Goal: Task Accomplishment & Management: Use online tool/utility

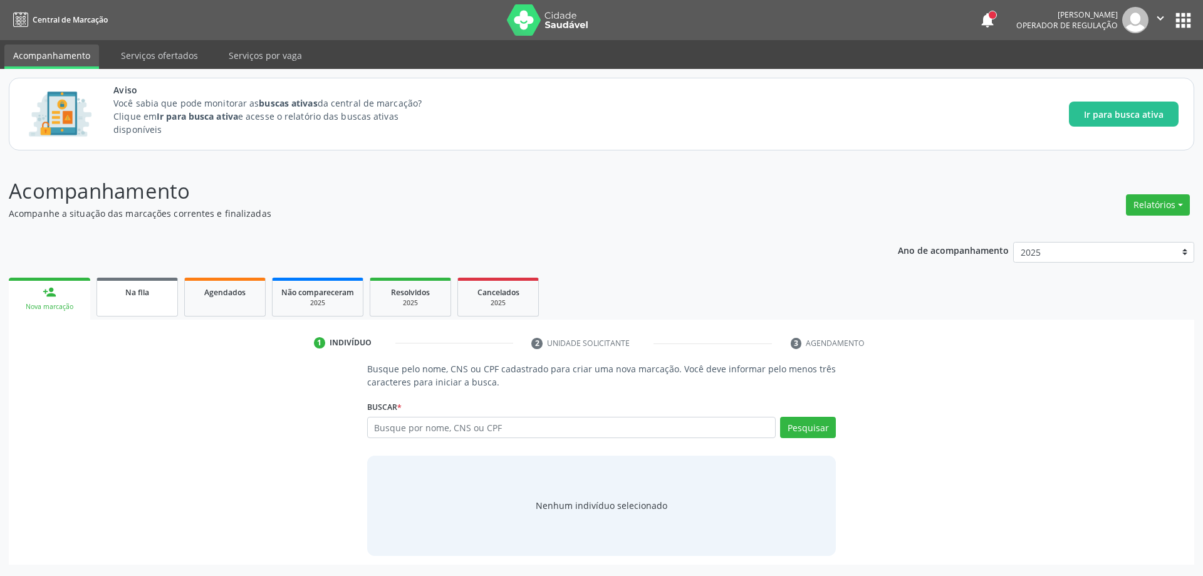
click at [142, 299] on link "Na fila" at bounding box center [137, 297] width 81 height 39
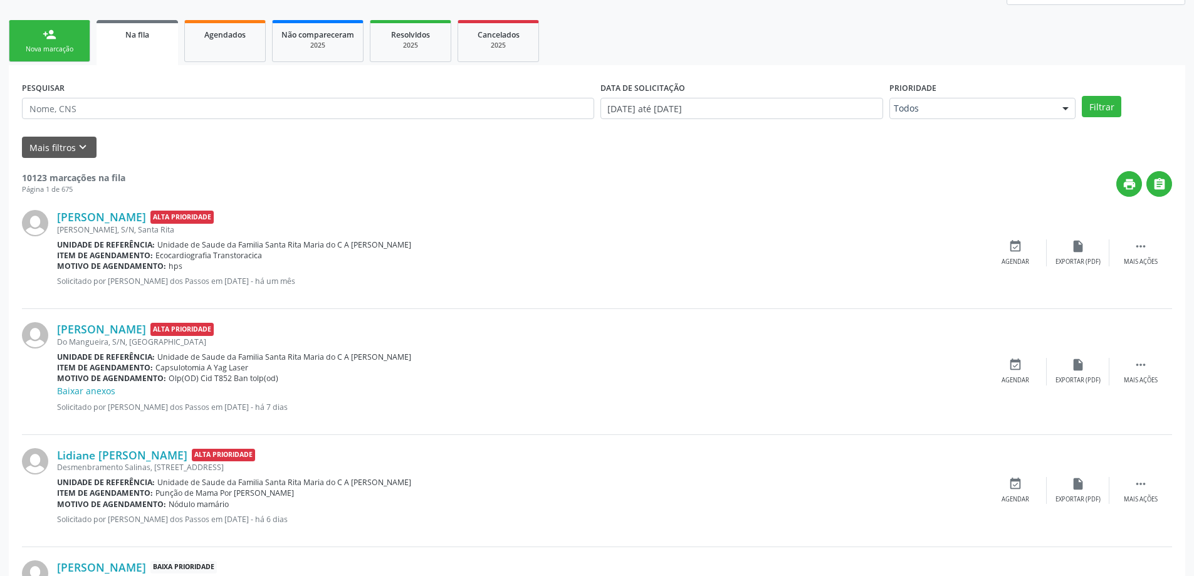
scroll to position [251, 0]
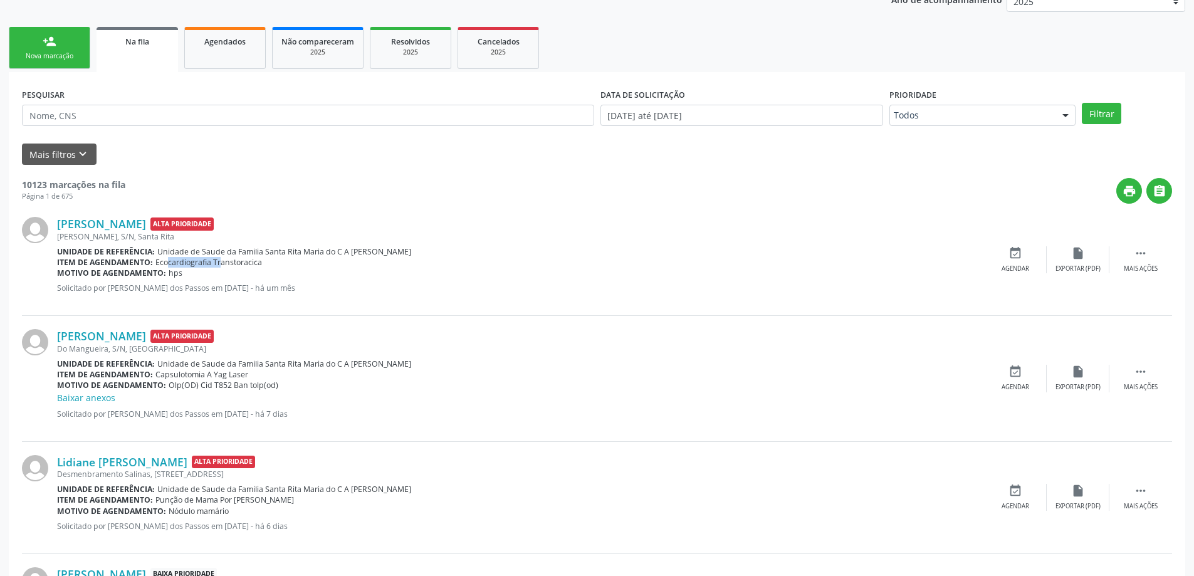
drag, startPoint x: 154, startPoint y: 261, endPoint x: 209, endPoint y: 263, distance: 54.6
click at [209, 263] on span "Ecocardiografia Transtoracica" at bounding box center [208, 262] width 107 height 11
copy span "Ecocardiografia"
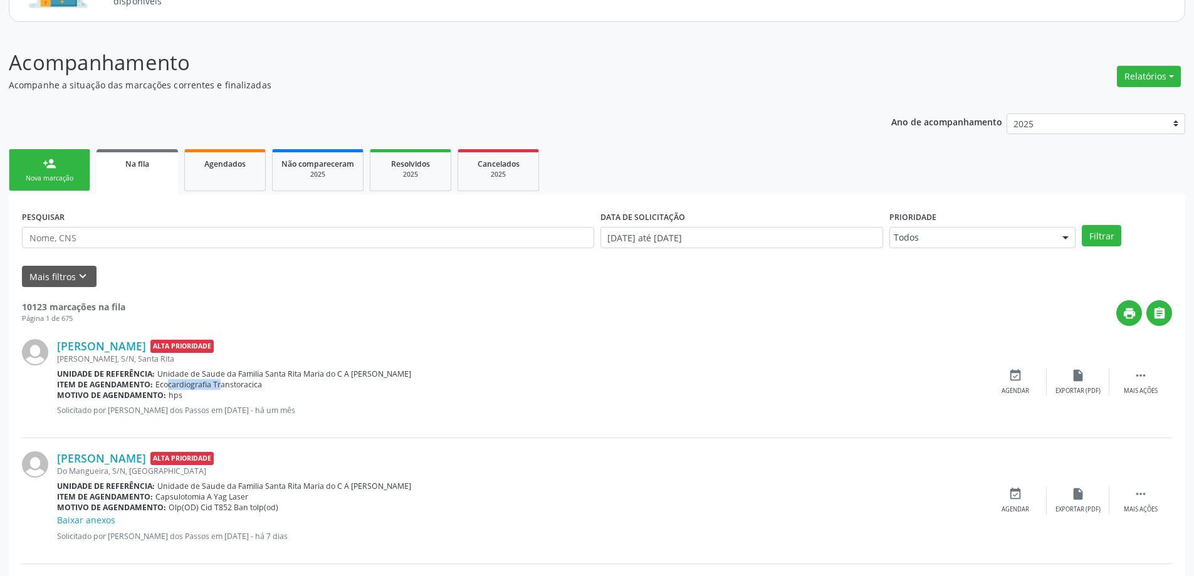
scroll to position [125, 0]
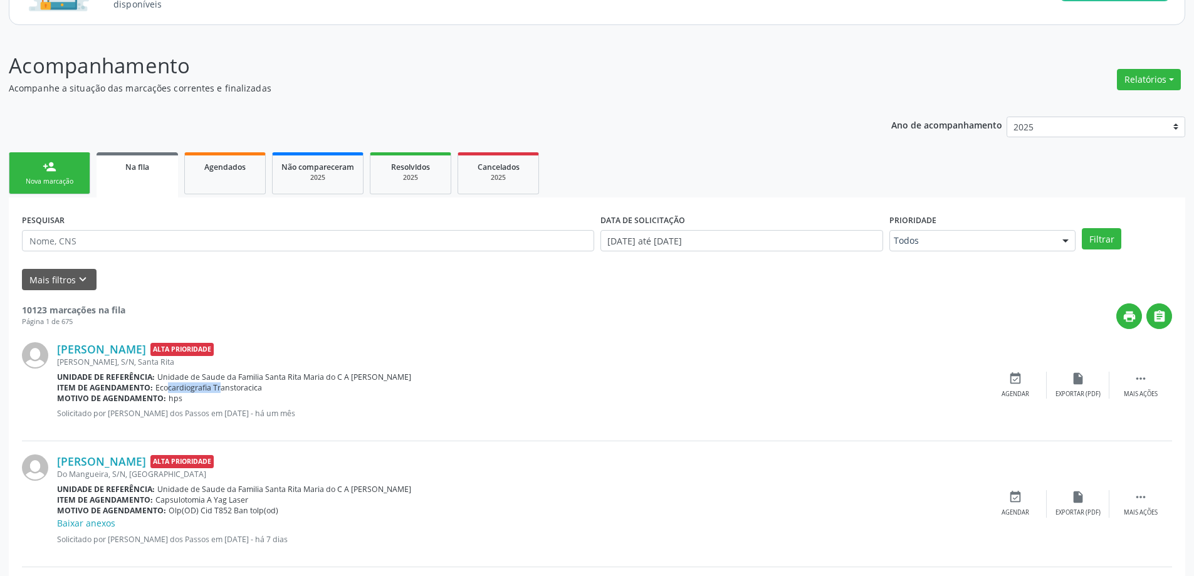
click at [137, 165] on span "Na fila" at bounding box center [137, 167] width 24 height 11
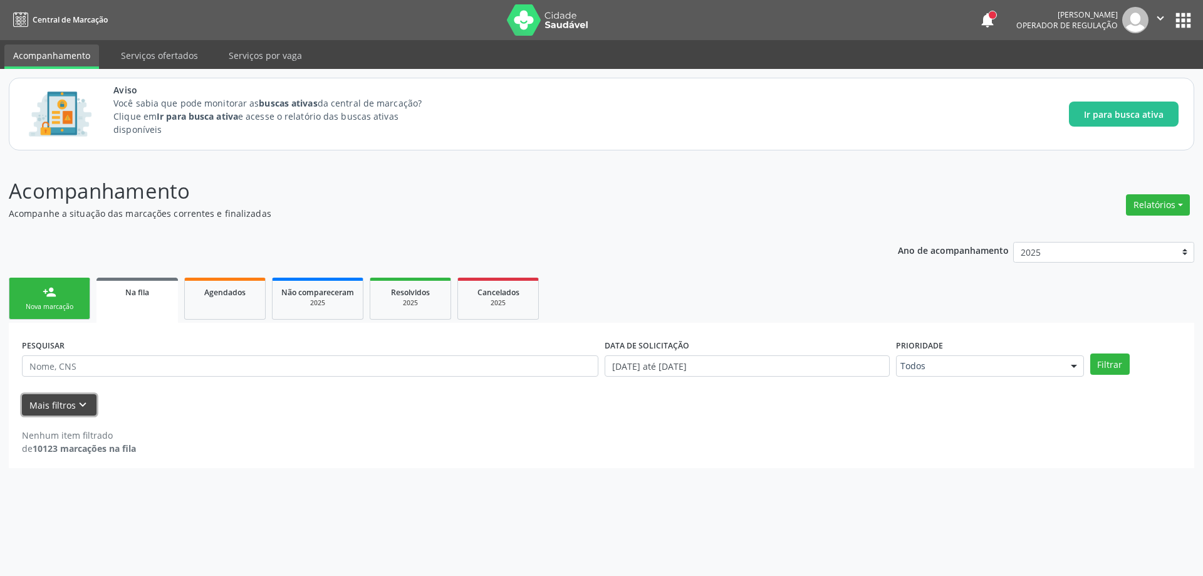
click at [71, 409] on button "Mais filtros keyboard_arrow_down" at bounding box center [59, 405] width 75 height 22
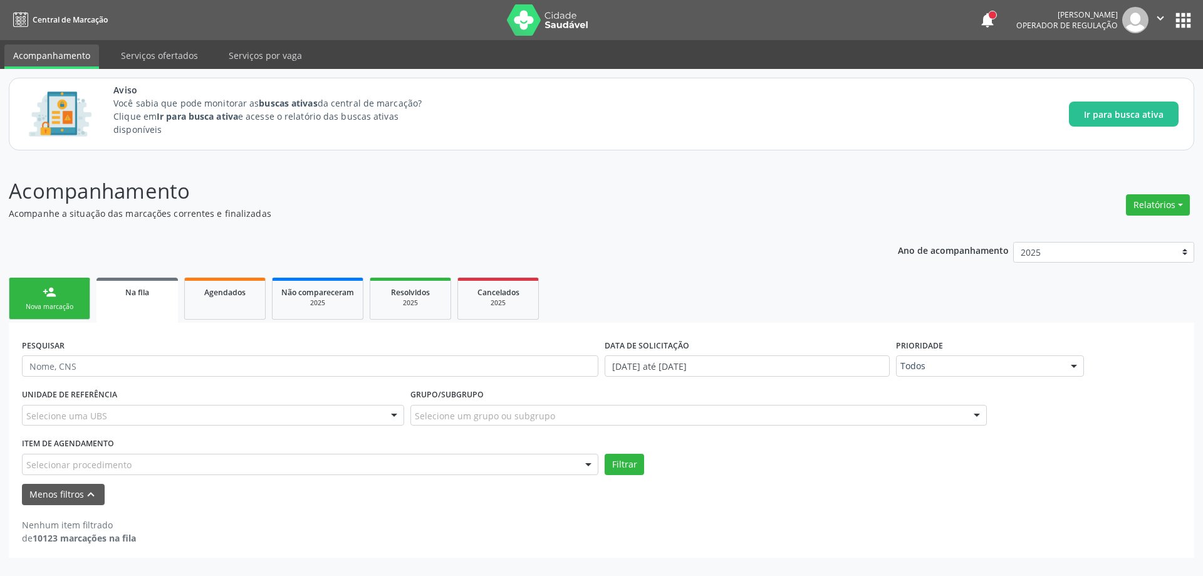
click at [347, 468] on div "Selecionar procedimento" at bounding box center [310, 464] width 577 height 21
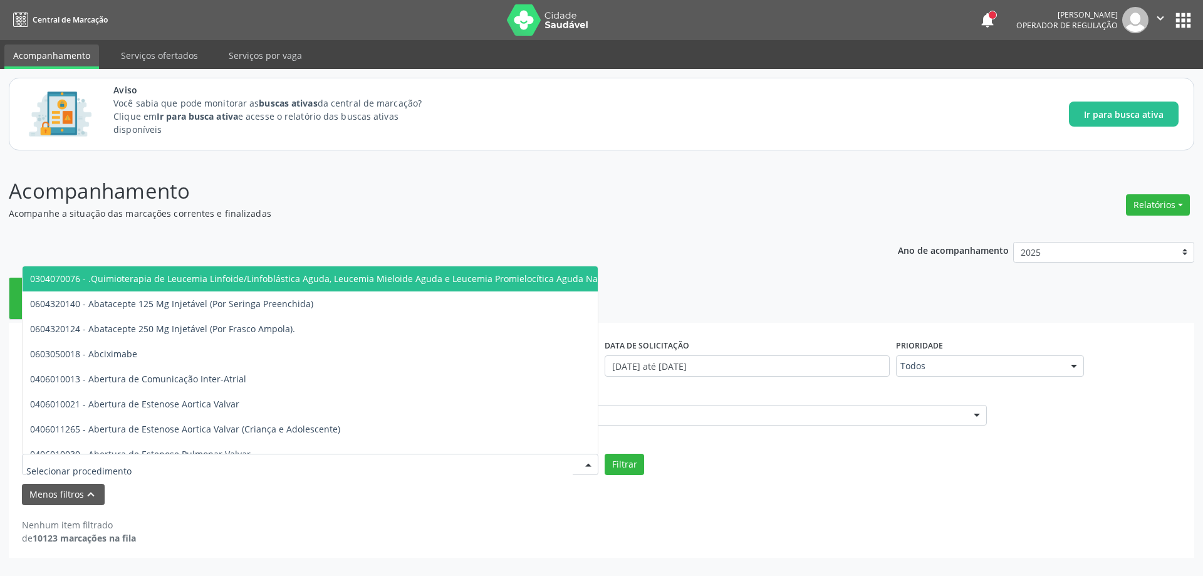
paste input "Ecocardiografia"
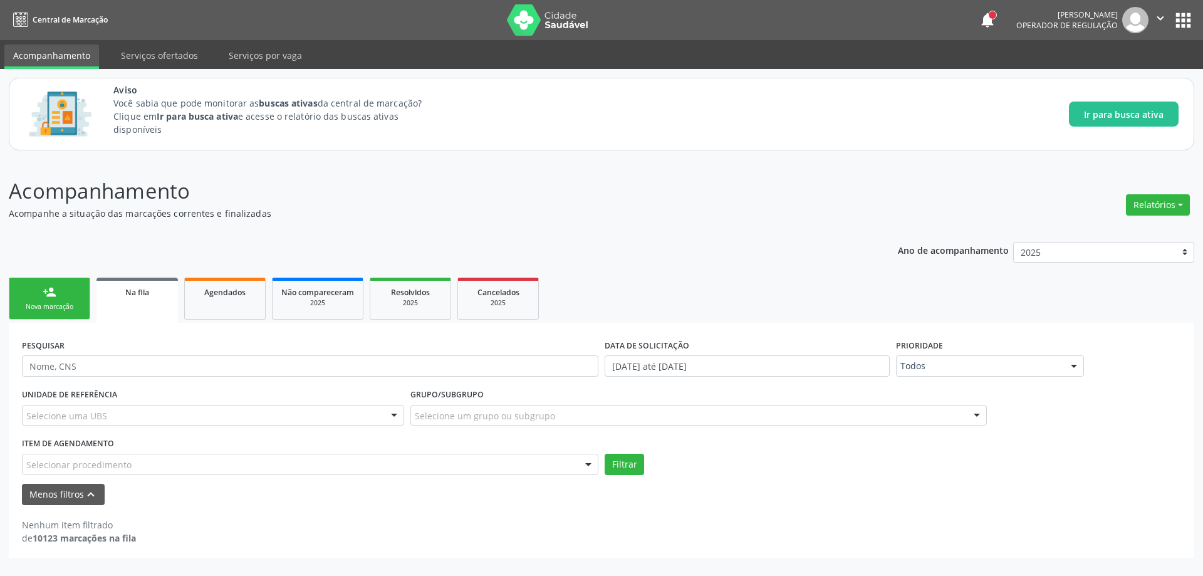
click at [793, 475] on form "PESQUISAR DATA DE SOLICITAÇÃO [DATE] até [DATE] Prioridade Todos Todos Baixa Pr…" at bounding box center [601, 420] width 1159 height 169
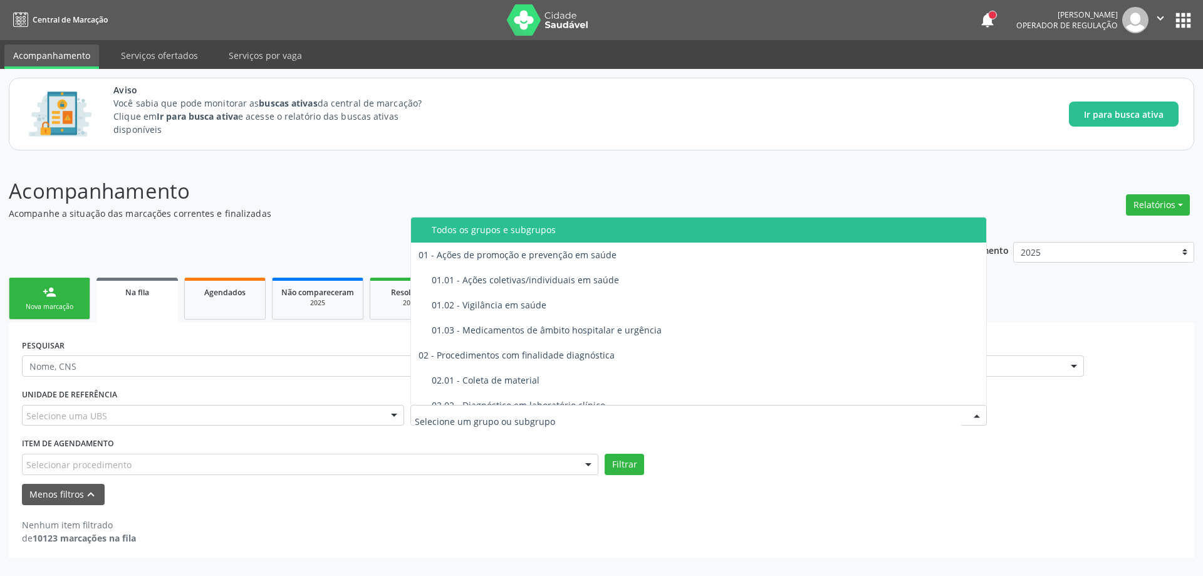
click at [520, 411] on input "text" at bounding box center [688, 421] width 547 height 25
click at [943, 489] on div "Menos filtros keyboard_arrow_up" at bounding box center [602, 495] width 1166 height 22
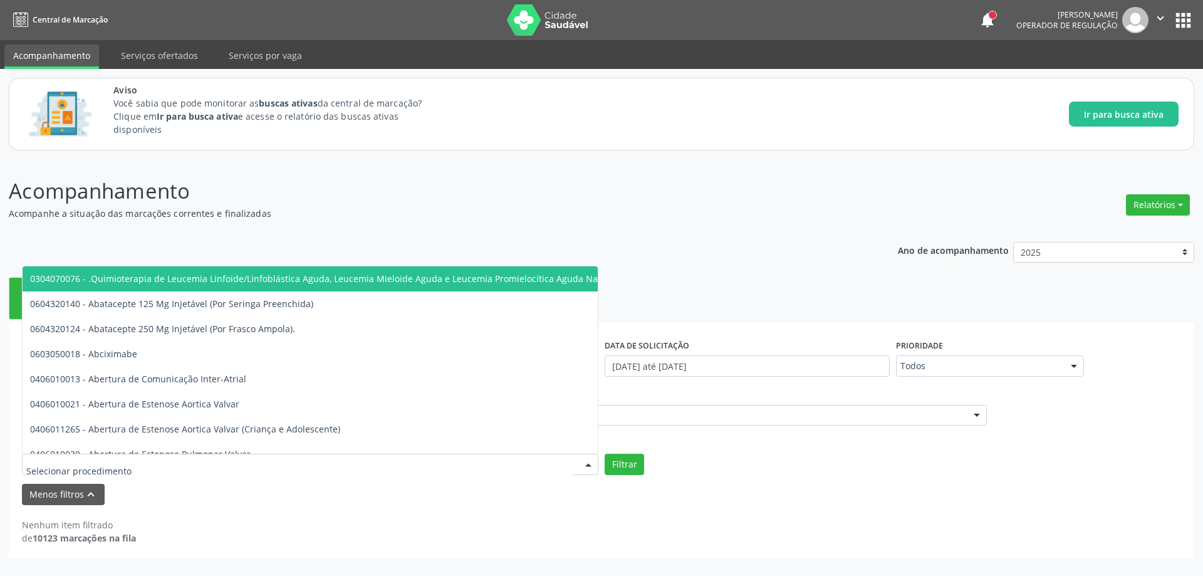
click at [510, 465] on div at bounding box center [310, 464] width 577 height 21
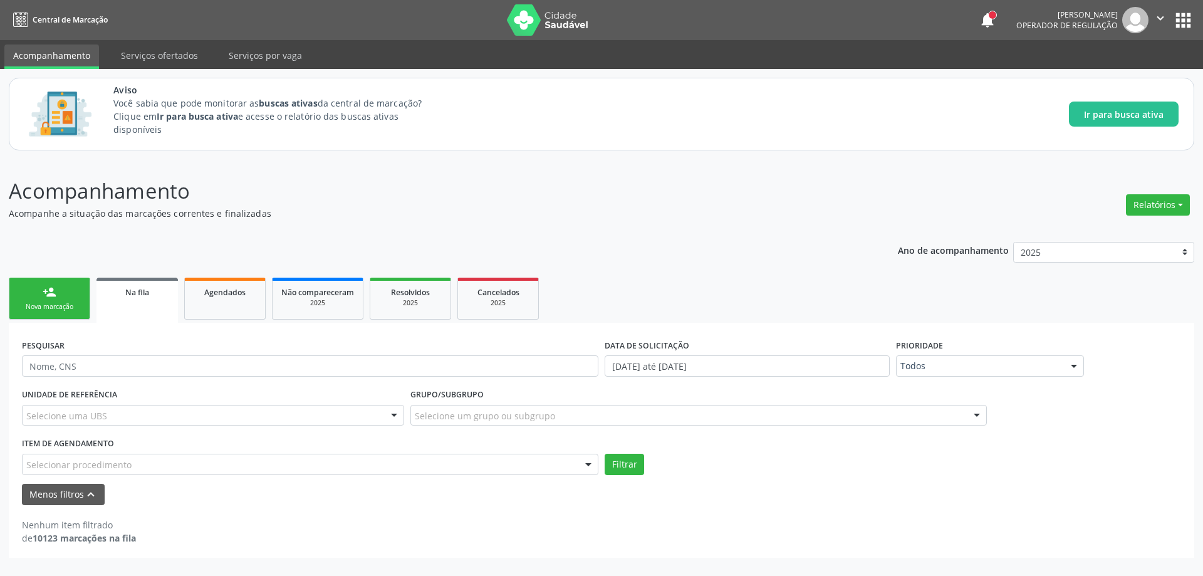
click at [425, 186] on p "Acompanhamento" at bounding box center [424, 190] width 830 height 31
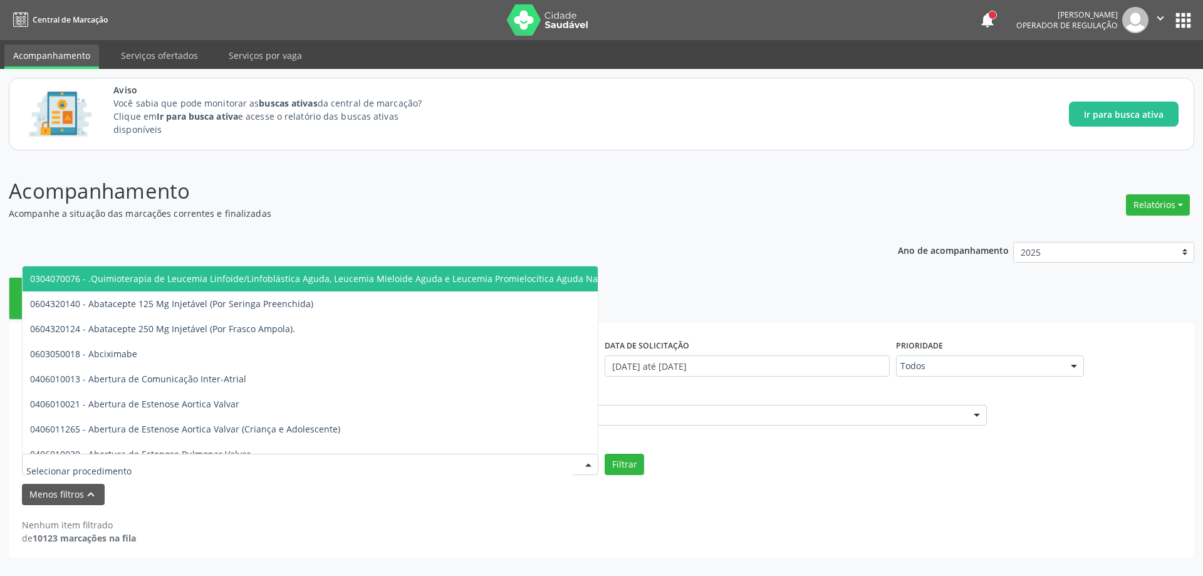
paste input "Ecocardiografia"
type input "Ecocardiografia"
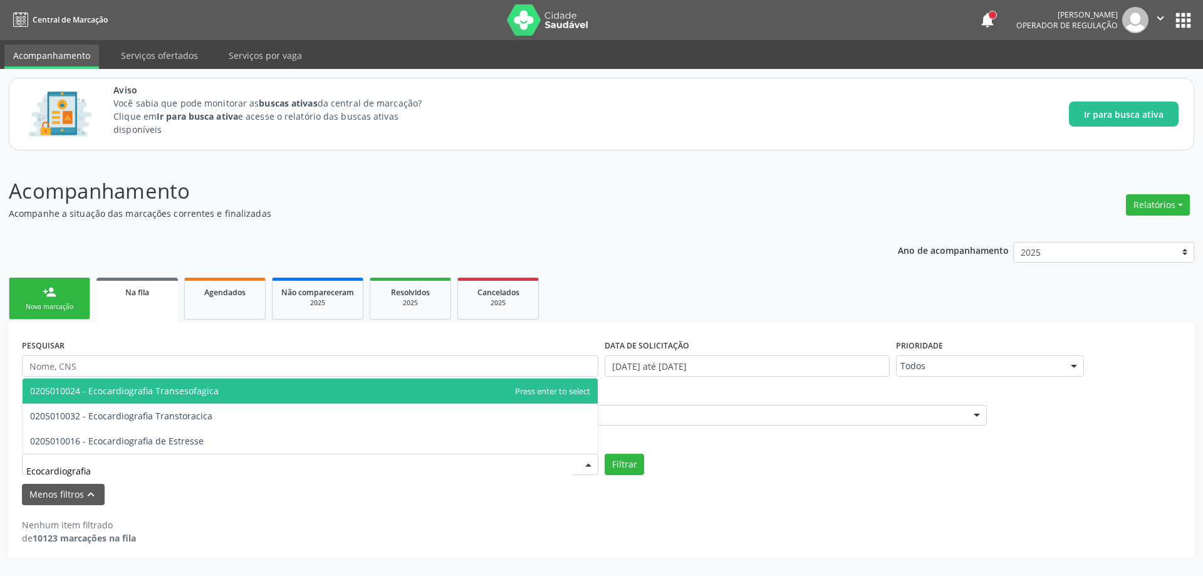
click at [162, 393] on span "0205010024 - Ecocardiografia Transesofagica" at bounding box center [124, 391] width 189 height 12
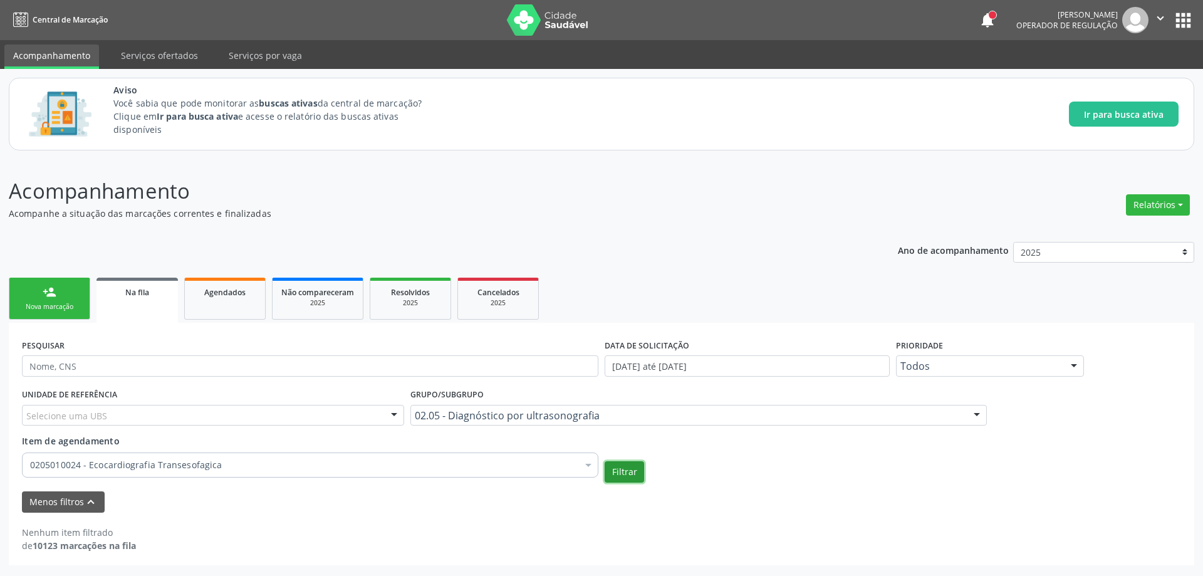
click at [622, 466] on button "Filtrar" at bounding box center [624, 471] width 39 height 21
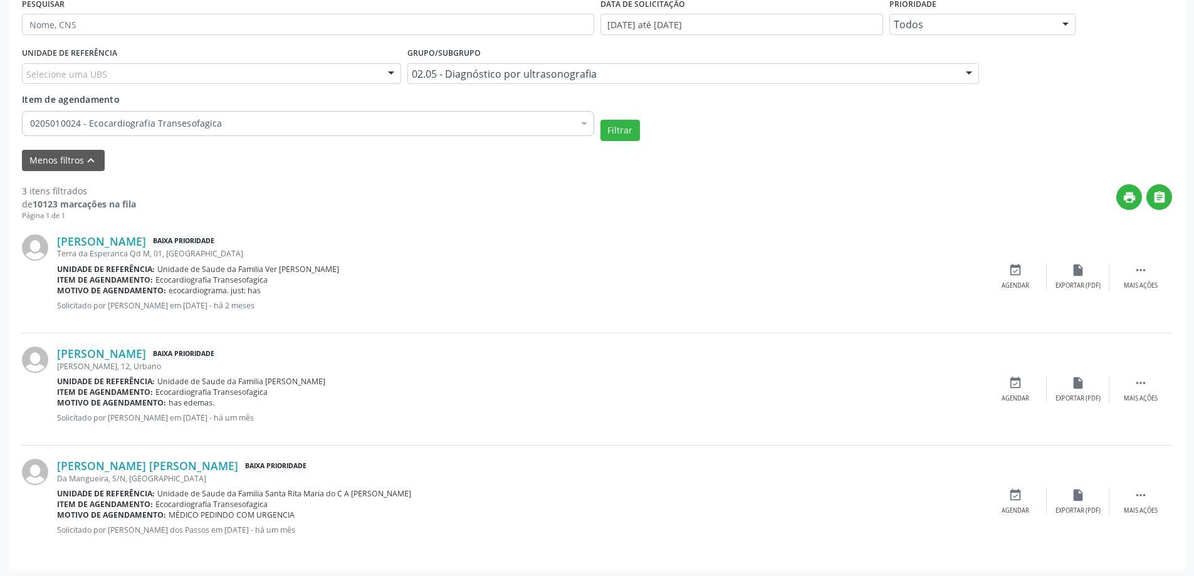
scroll to position [345, 0]
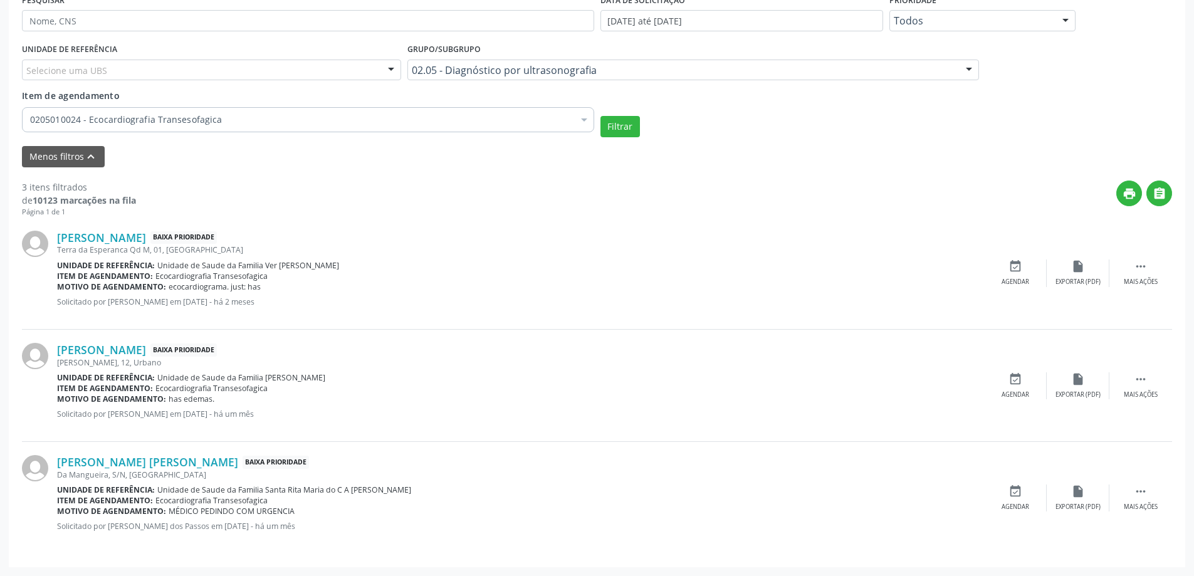
click at [361, 104] on div "Item de agendamento 0205010024 - Ecocardiografia Transesofagica Desfazer seleçã…" at bounding box center [308, 108] width 572 height 39
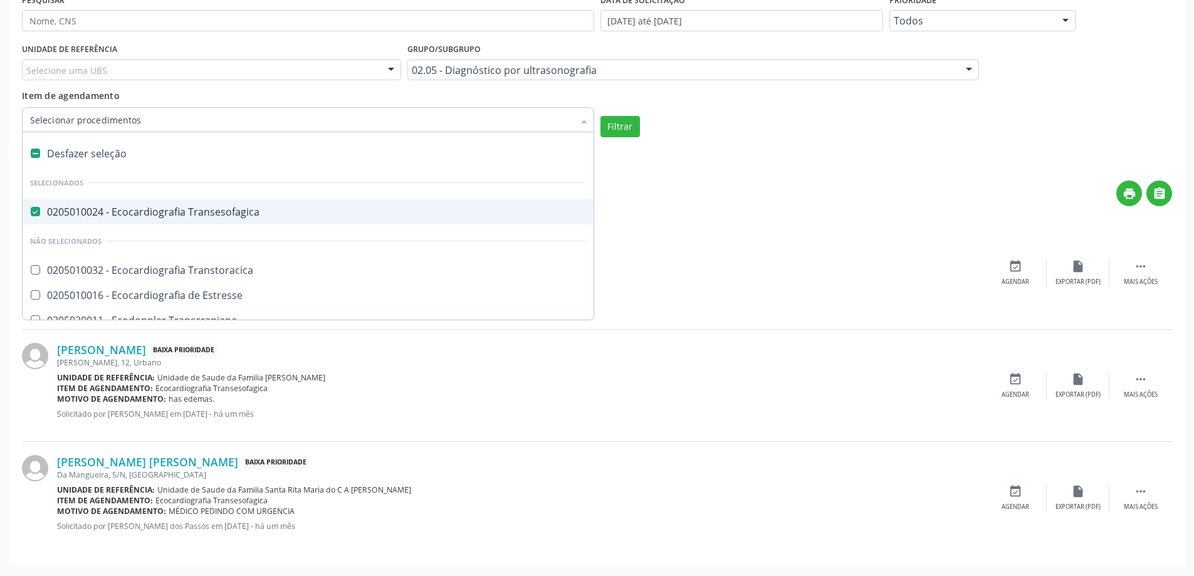
scroll to position [63, 0]
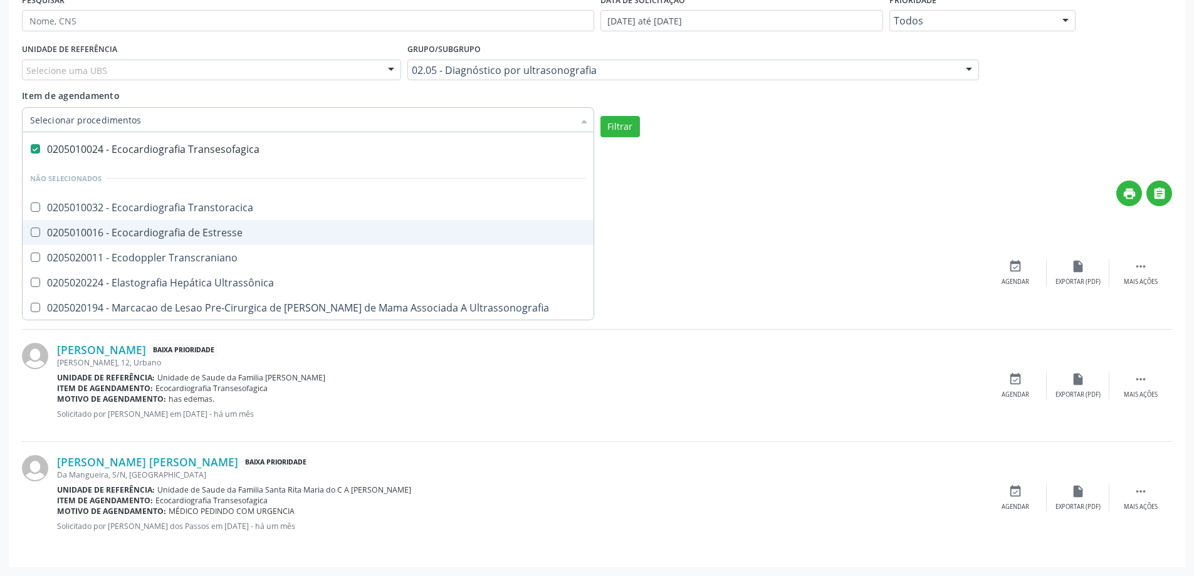
click at [34, 233] on Estresse at bounding box center [35, 232] width 9 height 9
click at [31, 233] on Estresse "checkbox" at bounding box center [27, 232] width 8 height 8
checkbox Estresse "true"
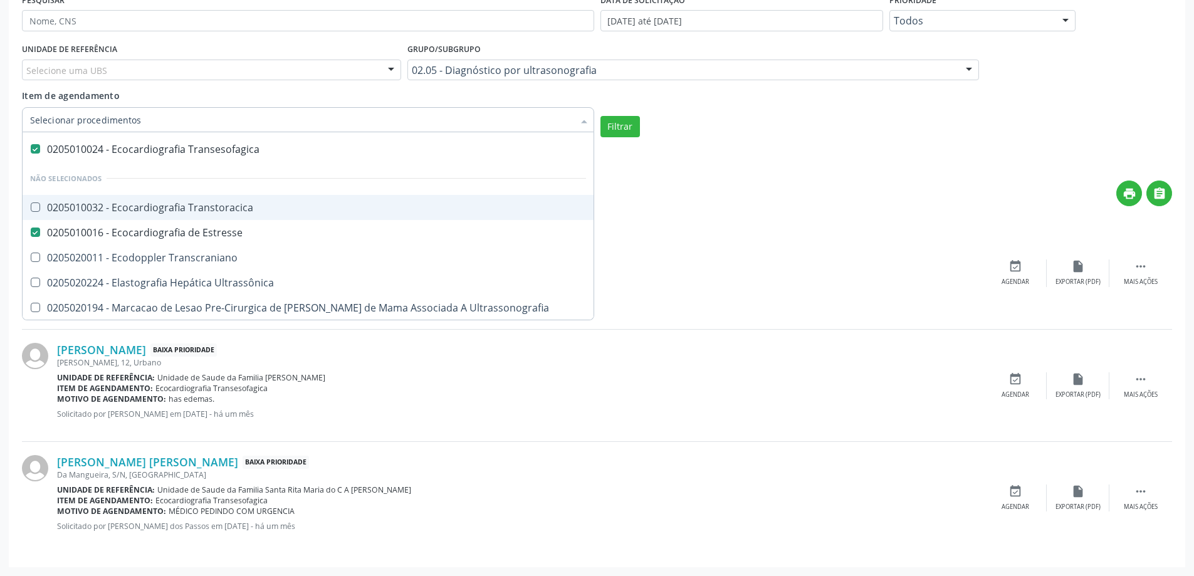
click at [37, 206] on Transtoracica at bounding box center [35, 206] width 9 height 9
click at [31, 206] on Transtoracica "checkbox" at bounding box center [27, 207] width 8 height 8
checkbox Transtoracica "true"
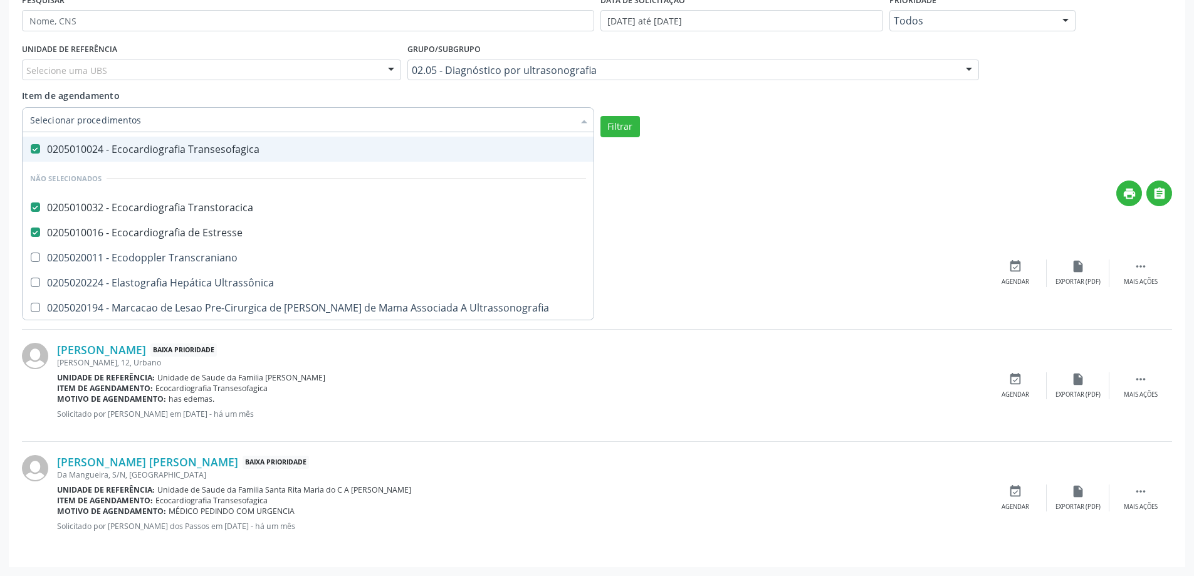
click at [35, 147] on Transesofagica at bounding box center [35, 148] width 9 height 9
click at [31, 147] on Transesofagica "checkbox" at bounding box center [27, 149] width 8 height 8
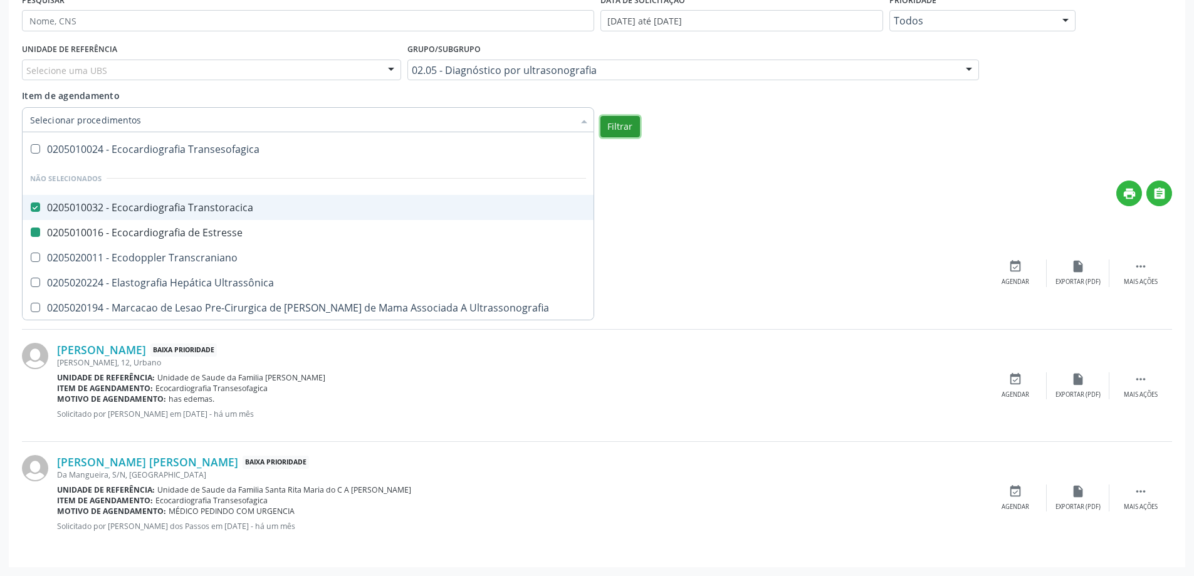
checkbox Transesofagica "true"
click at [631, 122] on button "Filtrar" at bounding box center [619, 126] width 39 height 21
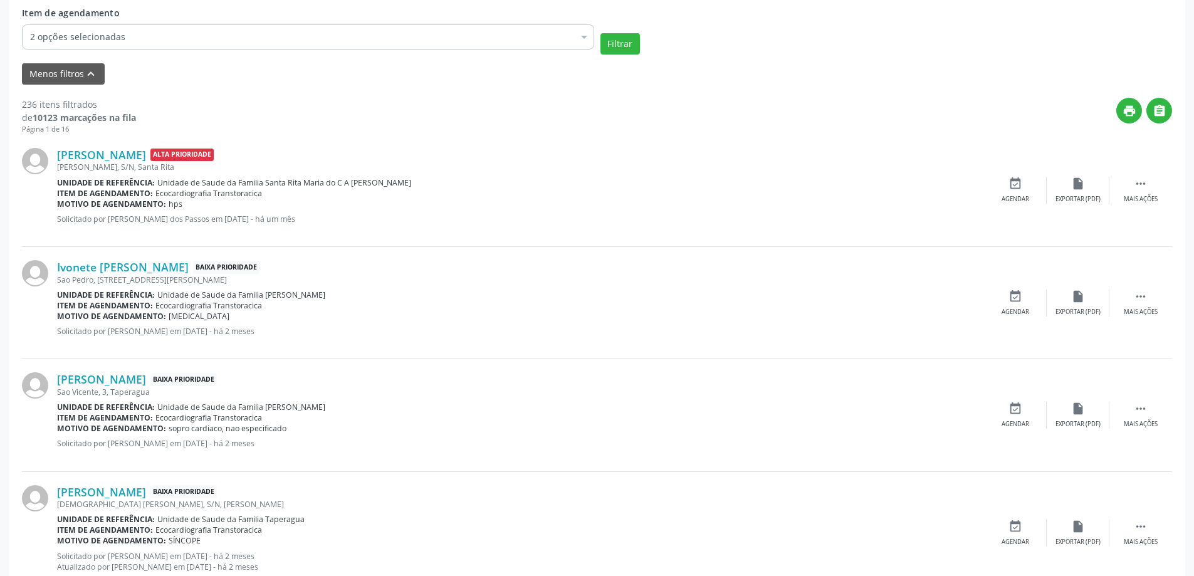
scroll to position [382, 0]
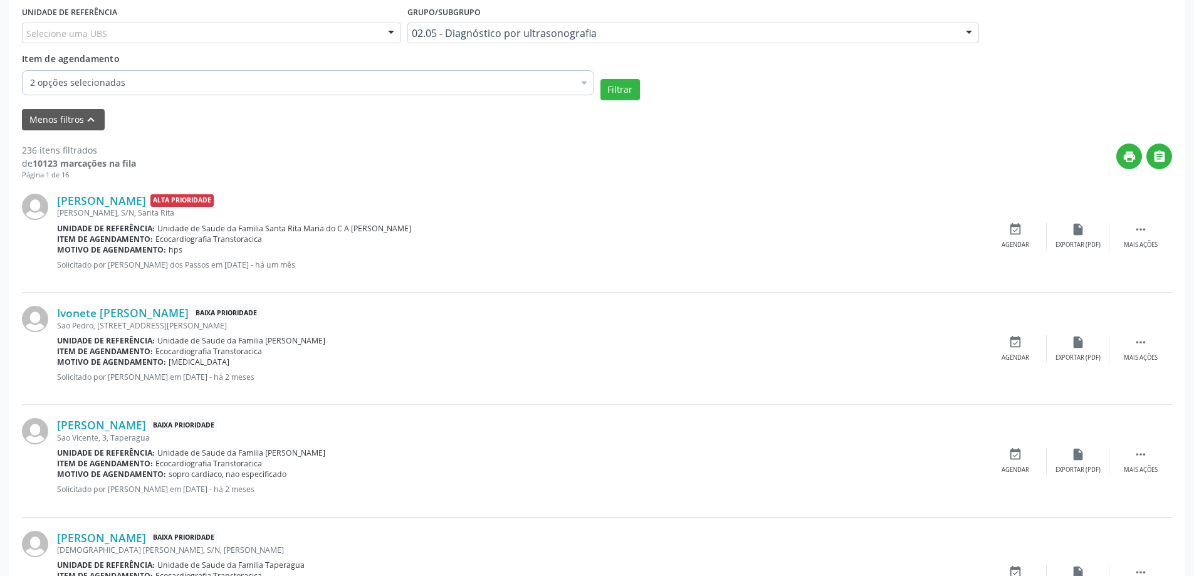
click at [586, 85] on div at bounding box center [584, 83] width 19 height 21
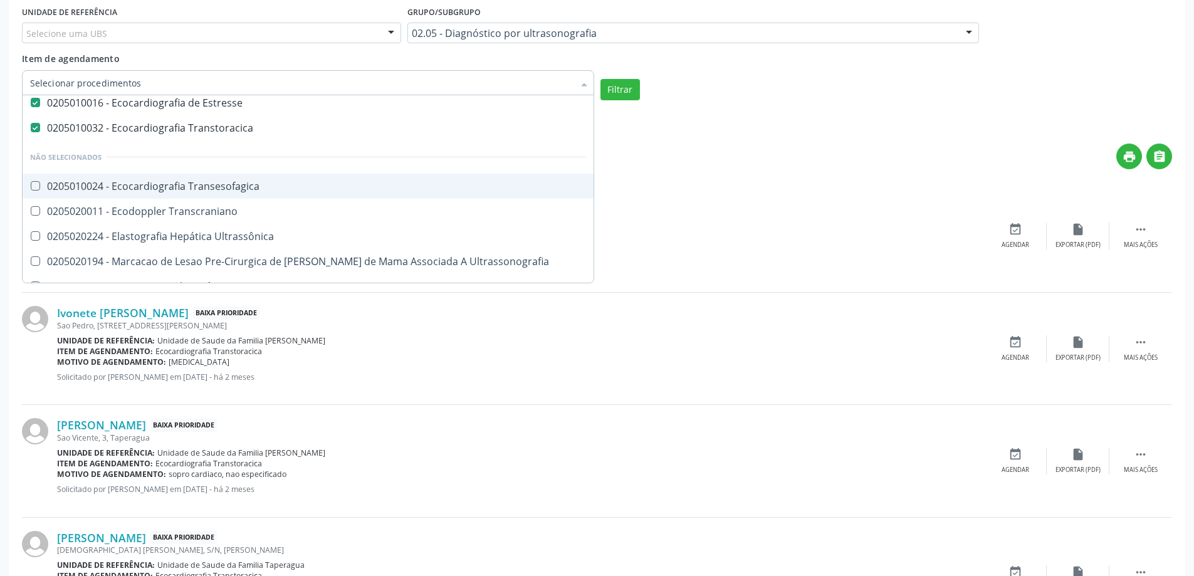
scroll to position [125, 0]
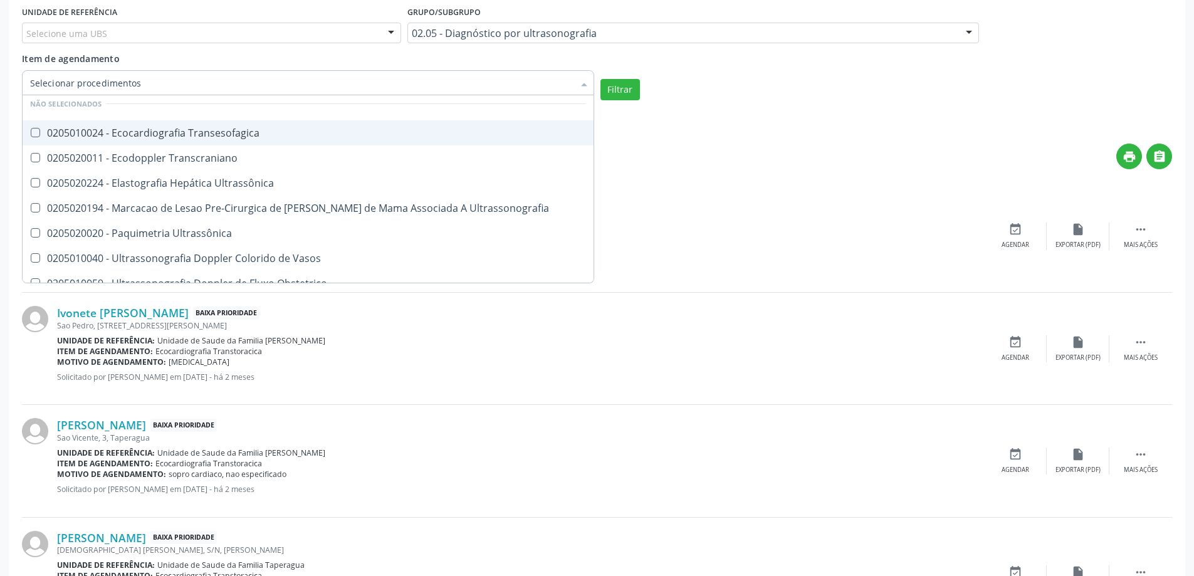
click at [29, 132] on div at bounding box center [27, 133] width 9 height 10
checkbox Transesofagica "true"
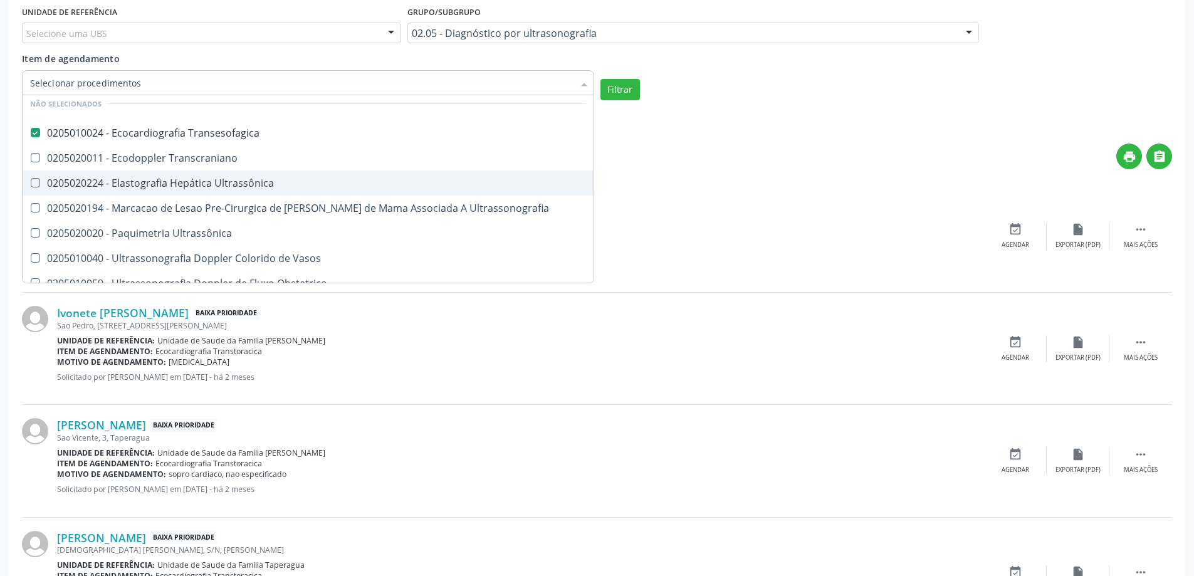
click at [627, 130] on div "Menos filtros keyboard_arrow_up" at bounding box center [597, 120] width 1156 height 22
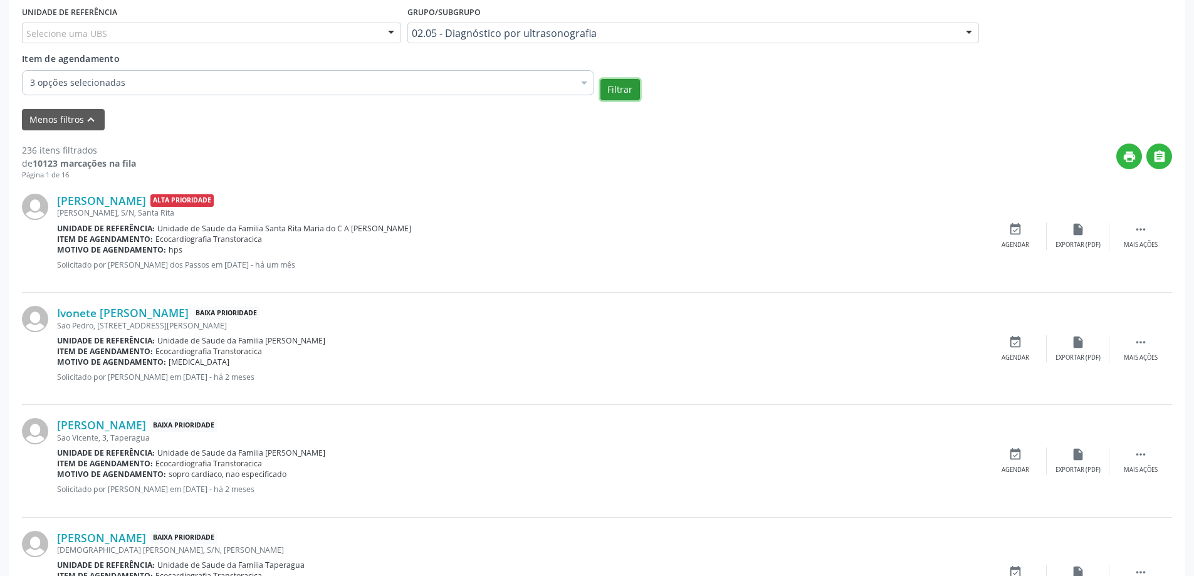
click at [629, 93] on button "Filtrar" at bounding box center [619, 89] width 39 height 21
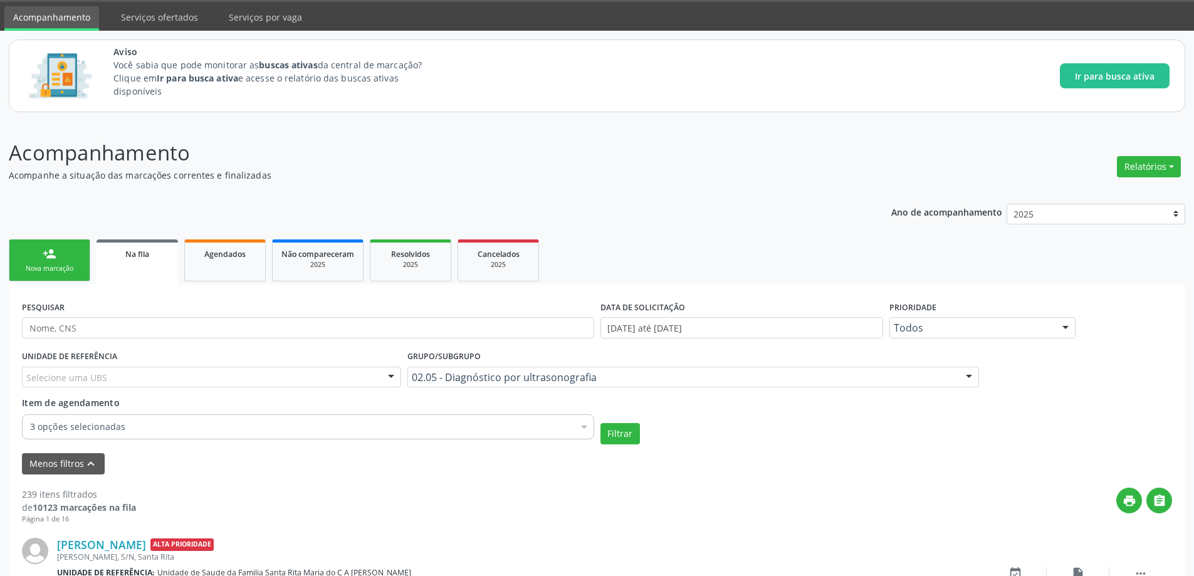
scroll to position [382, 0]
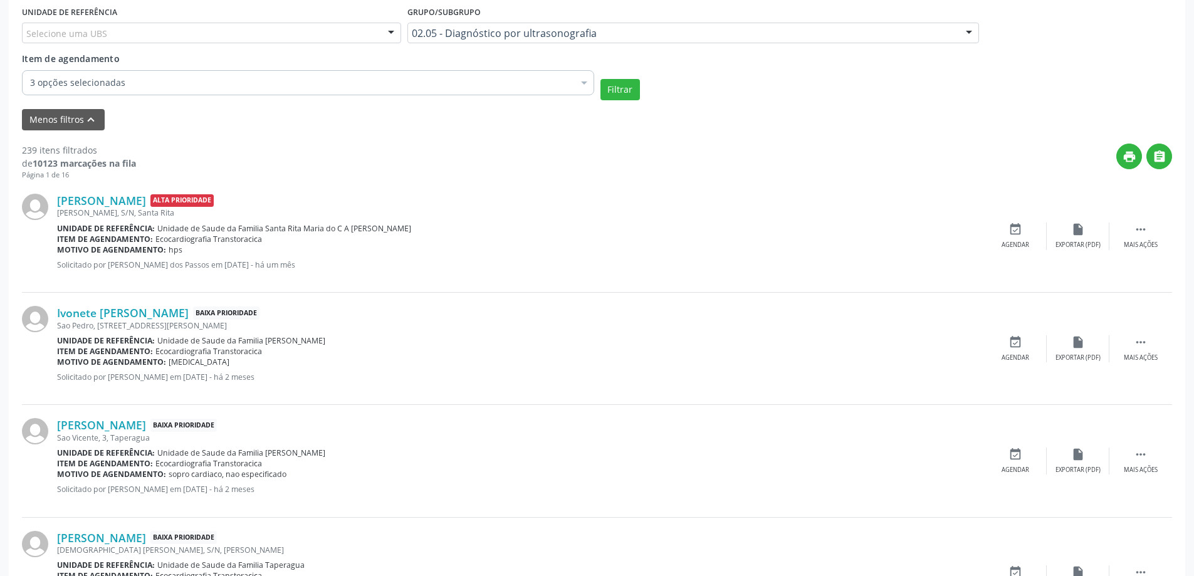
click at [278, 94] on div "3 opções selecionadas" at bounding box center [308, 82] width 572 height 25
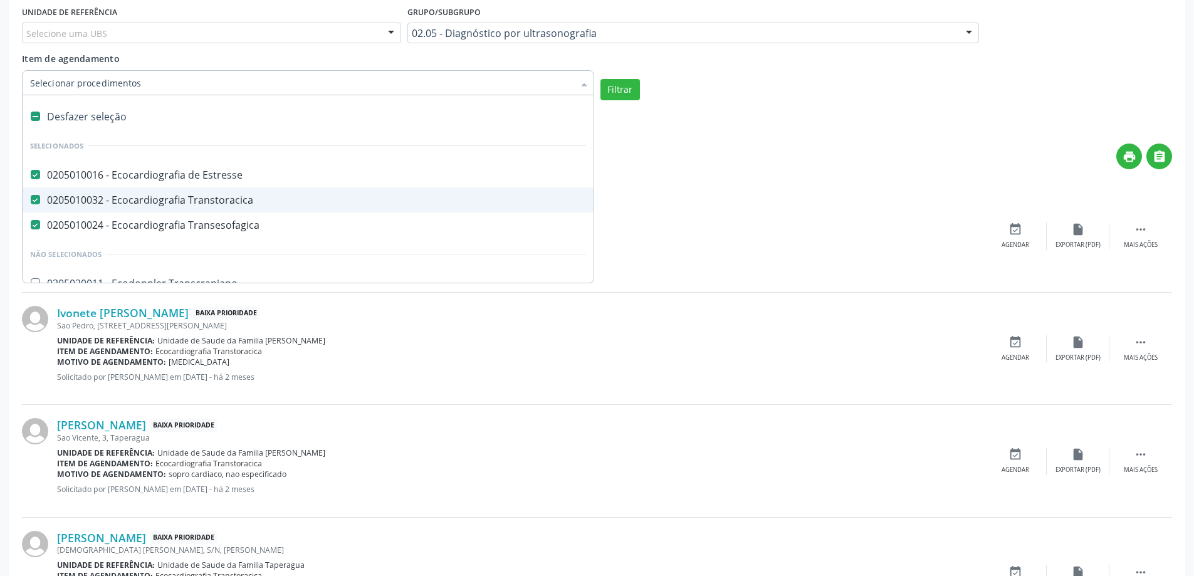
click at [65, 205] on div "0205010032 - Ecocardiografia Transtoracica" at bounding box center [308, 200] width 556 height 10
checkbox Transtoracica "false"
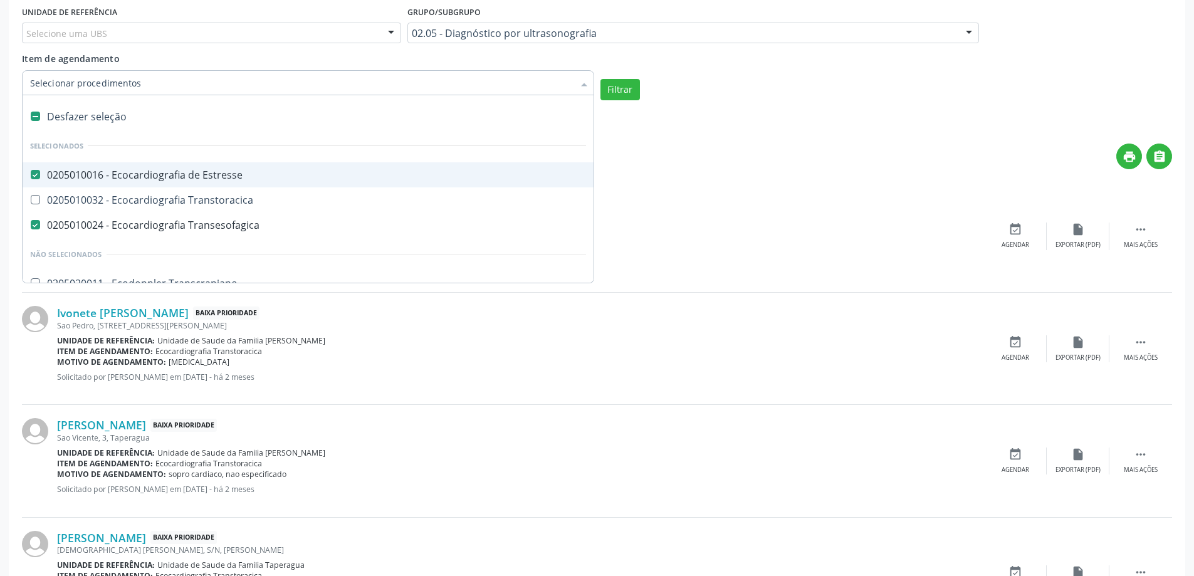
click at [38, 174] on Estresse at bounding box center [35, 174] width 9 height 9
click at [31, 174] on Estresse "checkbox" at bounding box center [27, 174] width 8 height 8
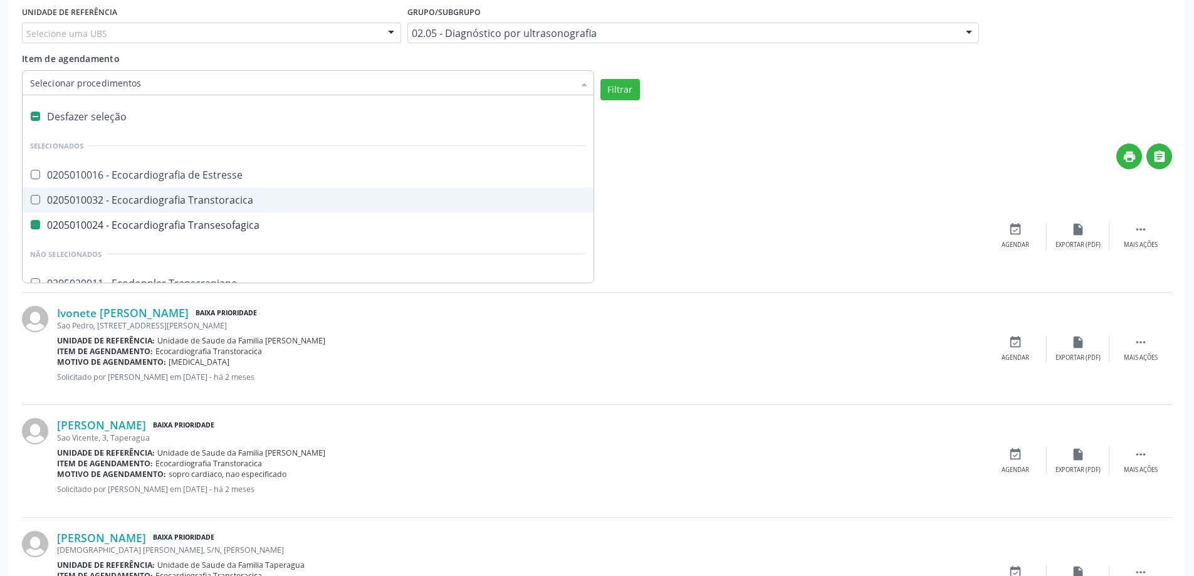
checkbox Estresse "true"
click at [656, 203] on div "[PERSON_NAME] Alta Prioridade" at bounding box center [520, 201] width 927 height 14
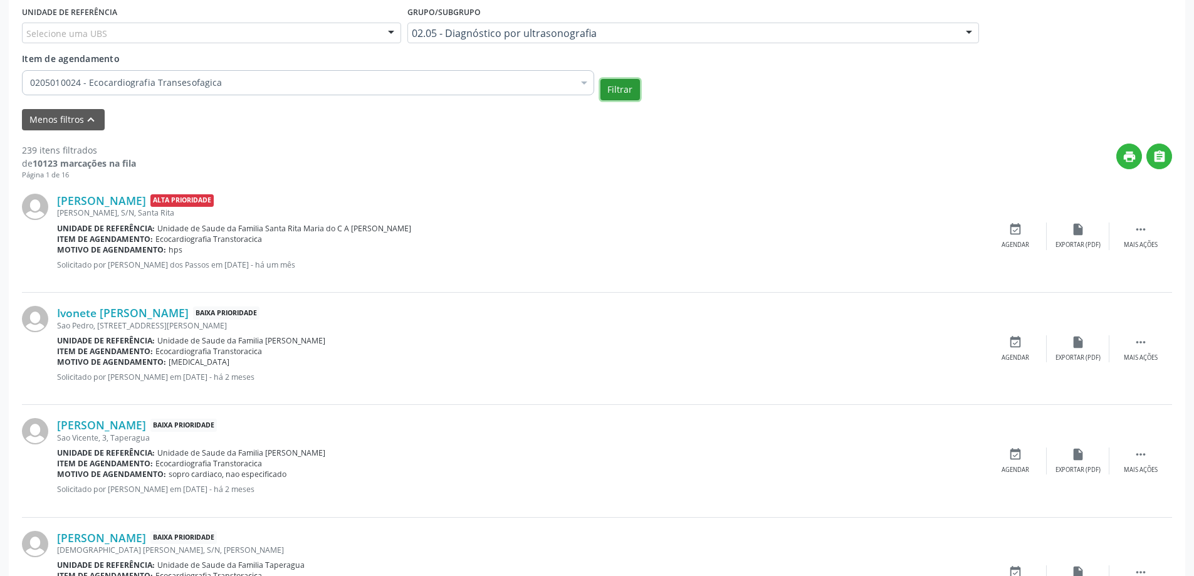
click at [624, 88] on button "Filtrar" at bounding box center [619, 89] width 39 height 21
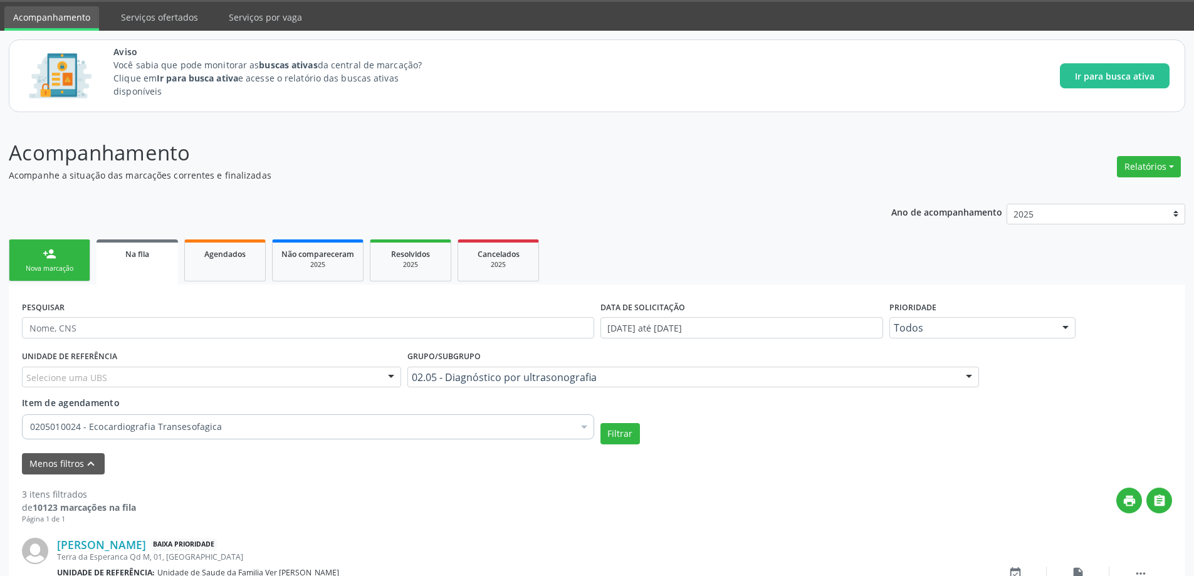
scroll to position [345, 0]
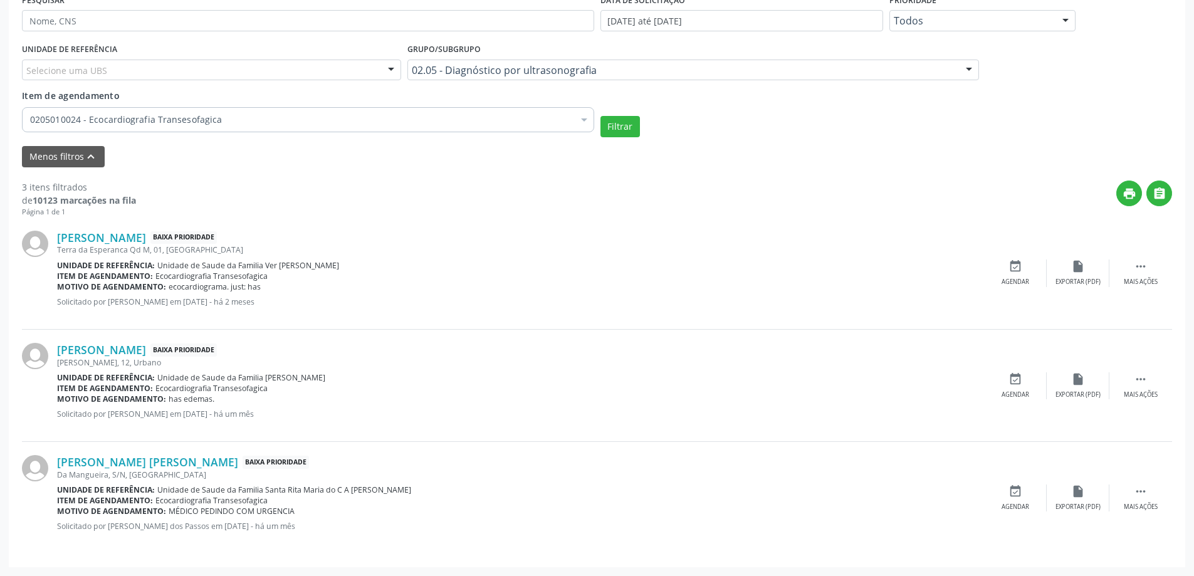
click at [585, 117] on div at bounding box center [584, 120] width 19 height 21
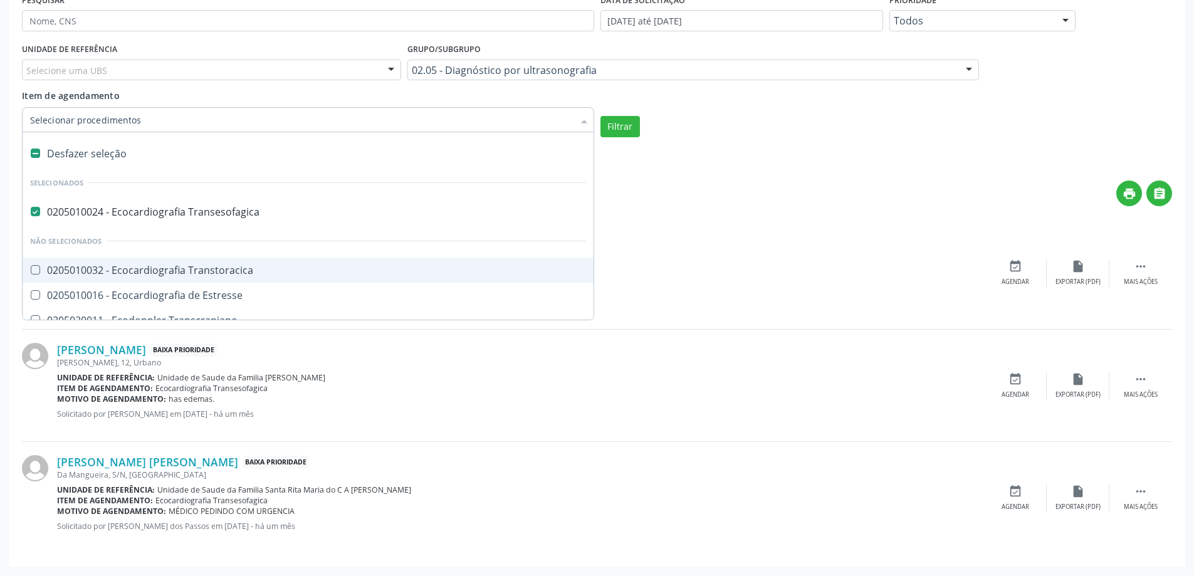
click at [46, 265] on div "0205010032 - Ecocardiografia Transtoracica" at bounding box center [308, 270] width 556 height 10
checkbox Transtoracica "true"
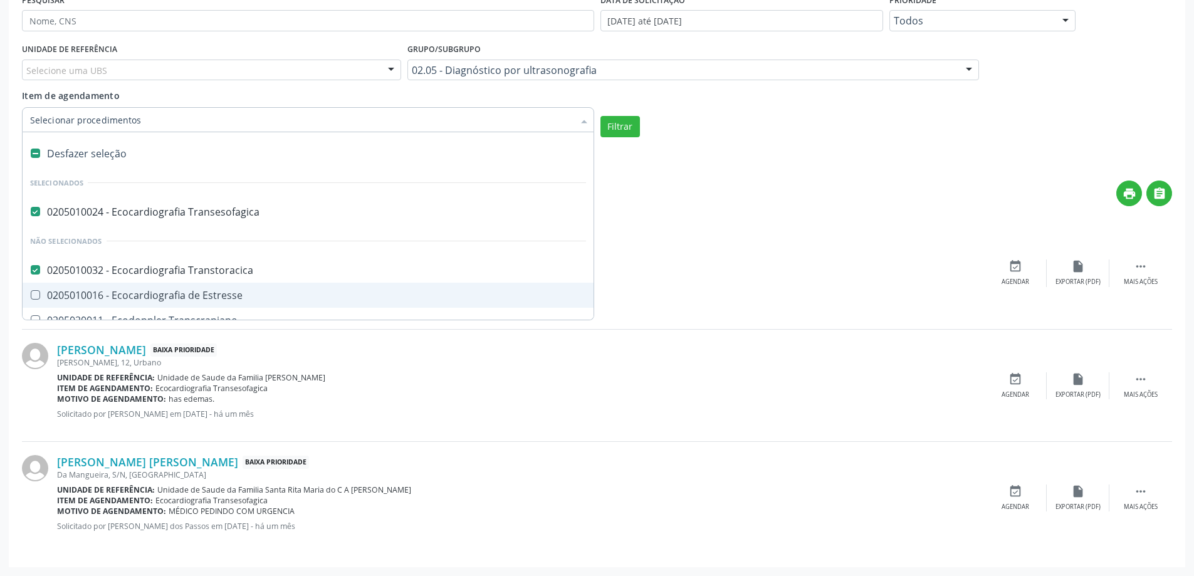
click at [36, 292] on Estresse at bounding box center [35, 294] width 9 height 9
click at [31, 292] on Estresse "checkbox" at bounding box center [27, 295] width 8 height 8
checkbox Estresse "true"
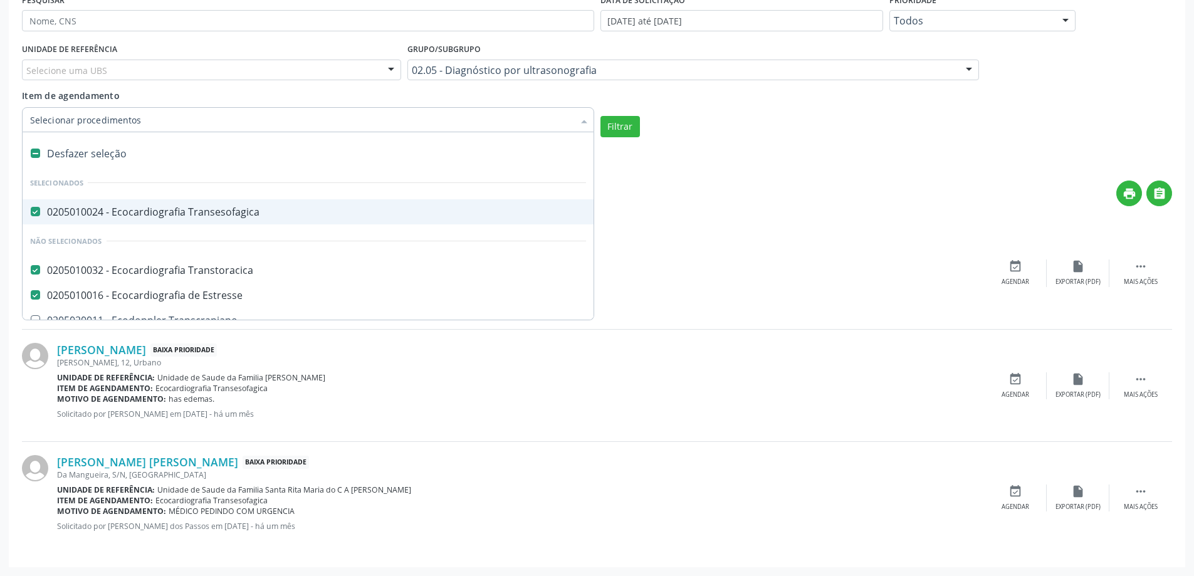
click at [31, 211] on Transesofagica at bounding box center [35, 211] width 9 height 9
click at [31, 211] on Transesofagica "checkbox" at bounding box center [27, 211] width 8 height 8
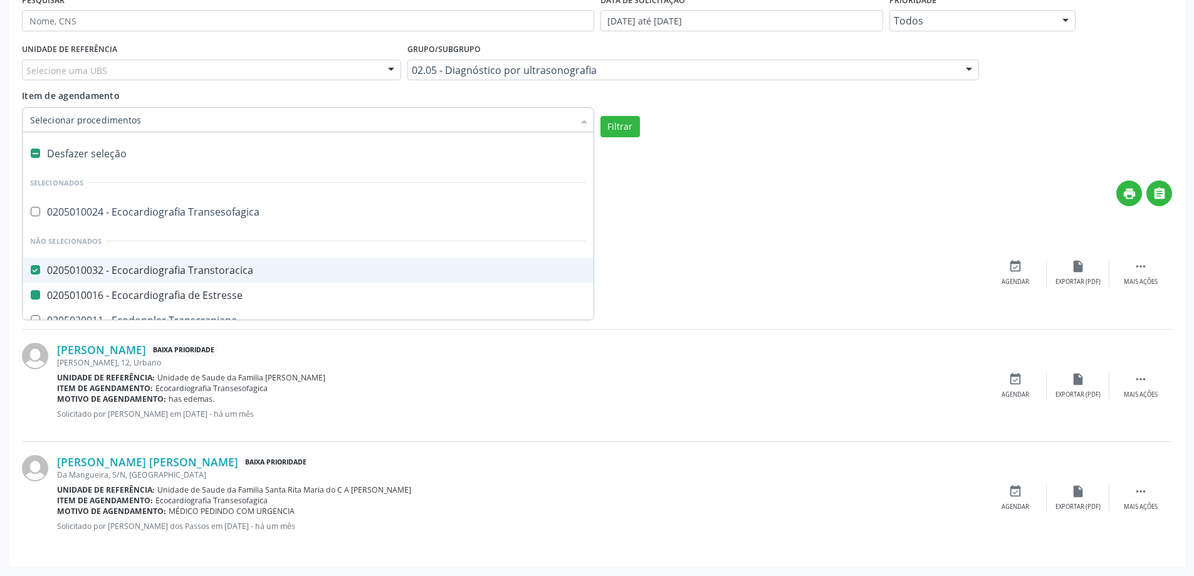
checkbox Transesofagica "true"
checkbox Estresse "false"
click at [642, 250] on div "Terra da Esperanca Qd M, 01, [GEOGRAPHIC_DATA]" at bounding box center [520, 249] width 927 height 11
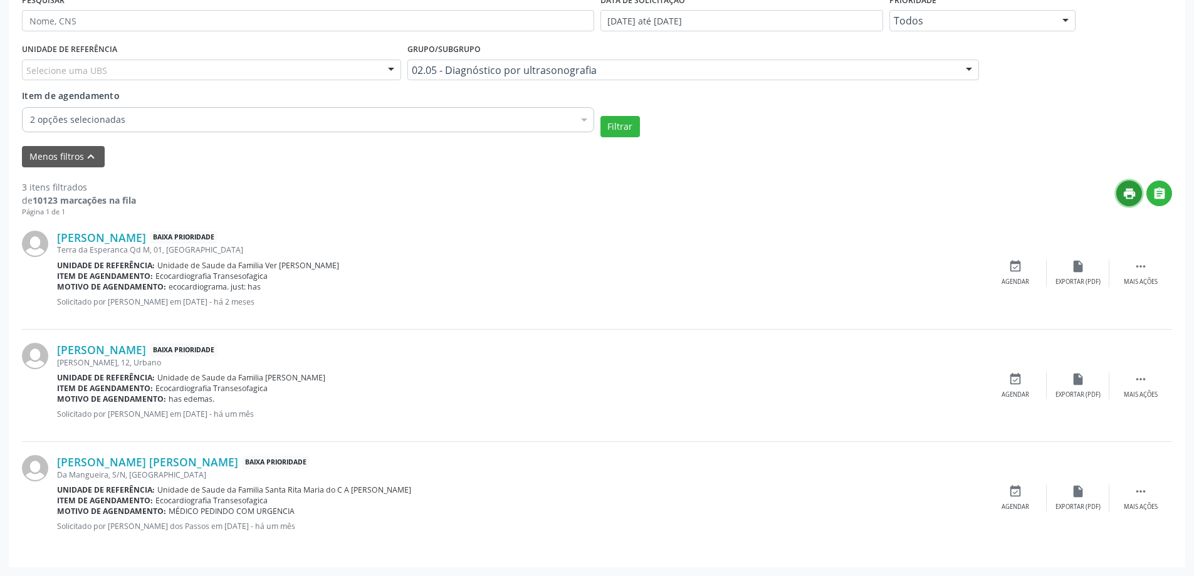
click at [1130, 196] on icon "print" at bounding box center [1129, 194] width 14 height 14
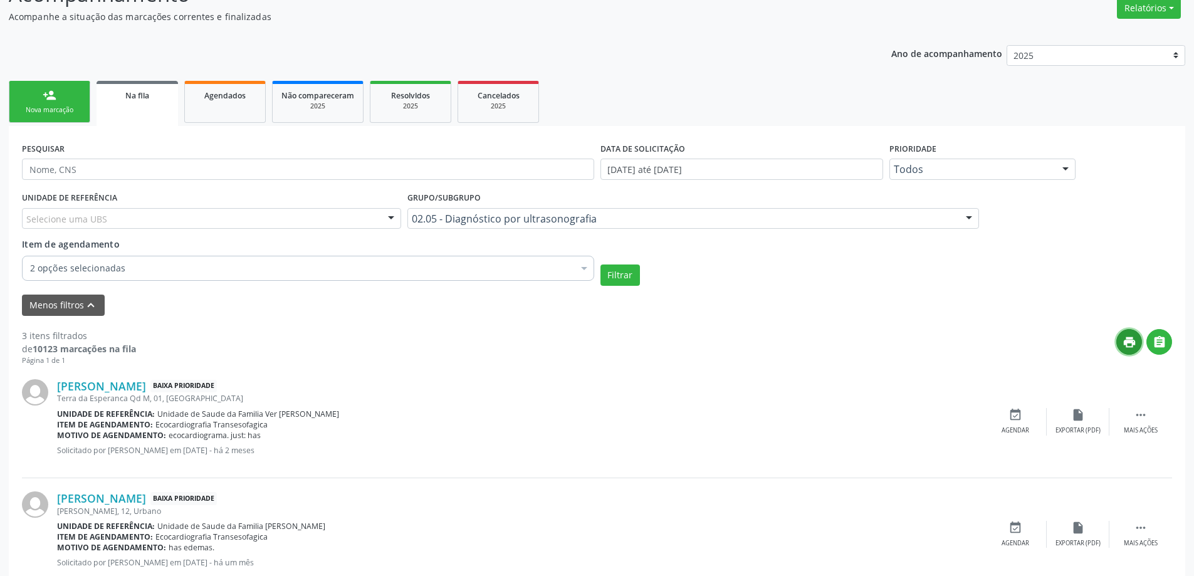
scroll to position [157, 0]
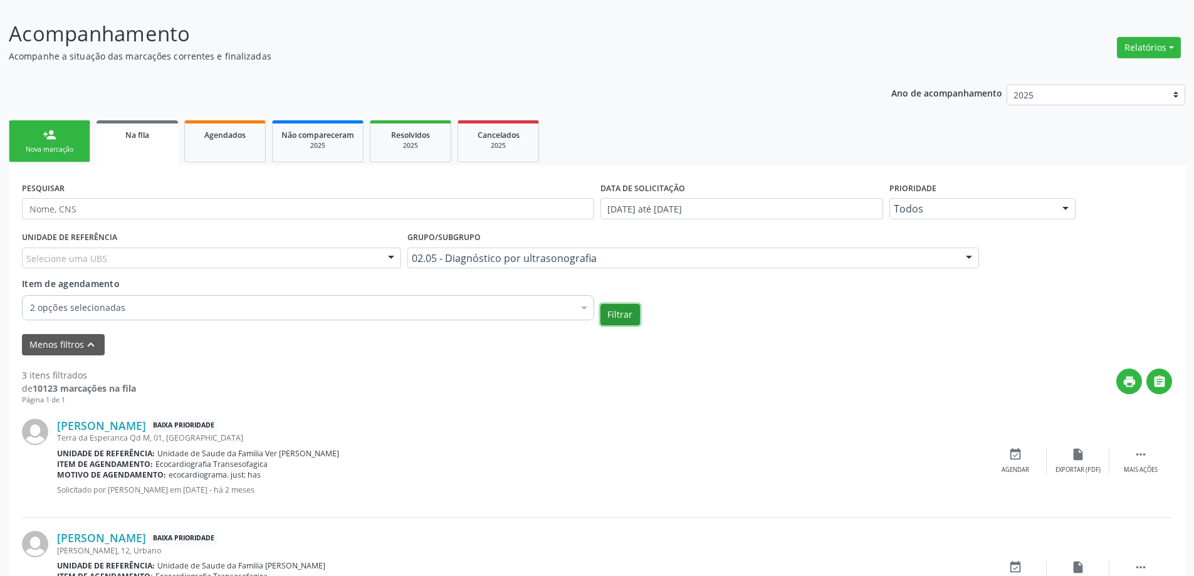
click at [614, 311] on button "Filtrar" at bounding box center [619, 314] width 39 height 21
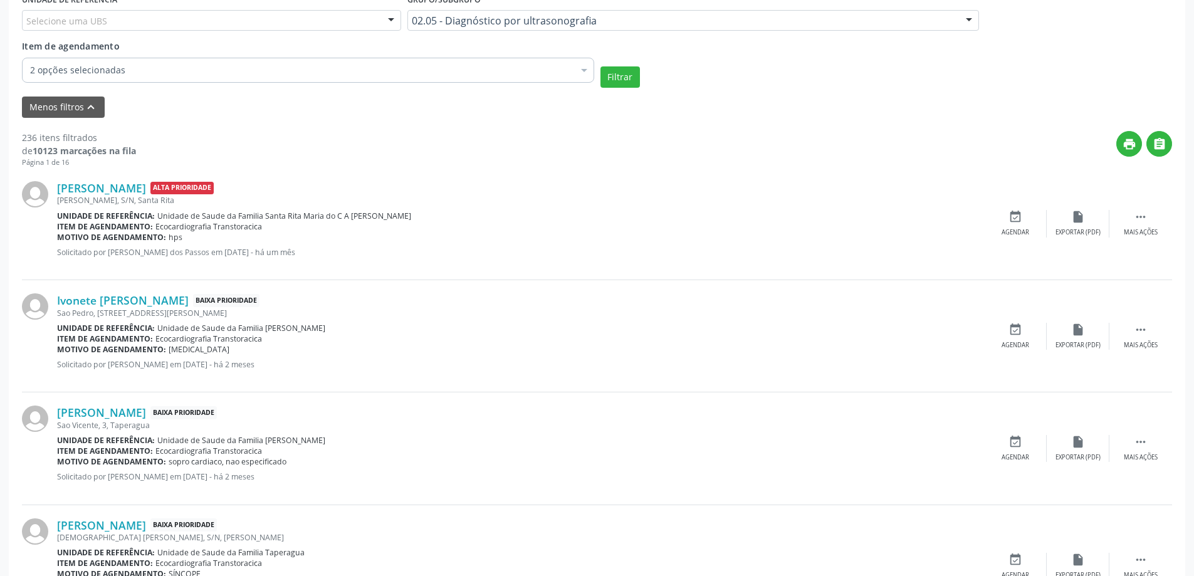
scroll to position [408, 0]
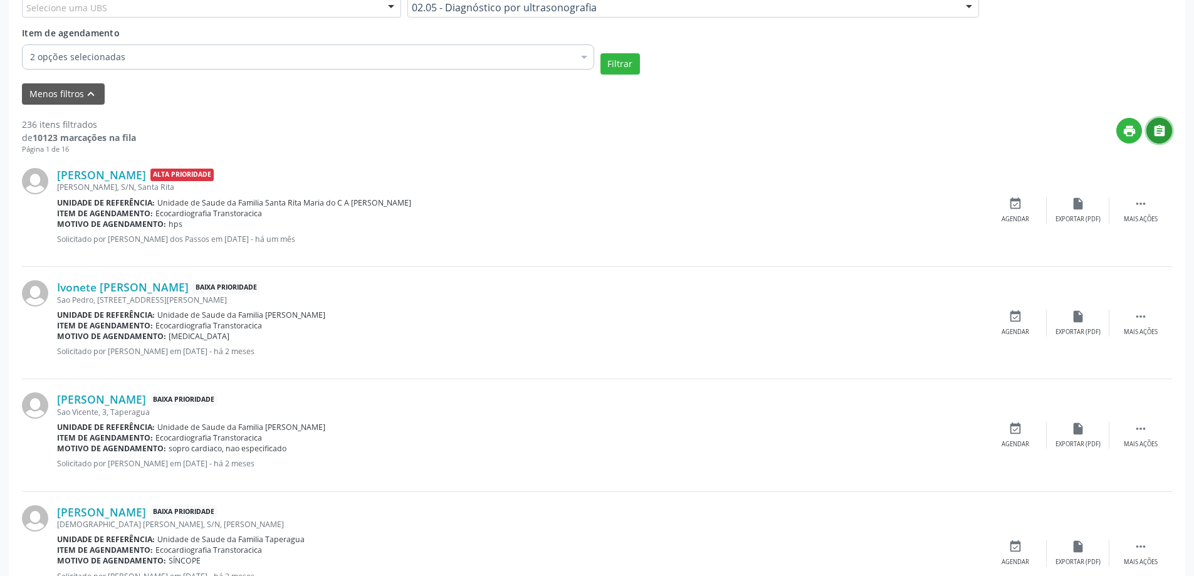
click at [1163, 136] on icon "" at bounding box center [1160, 131] width 14 height 14
click at [253, 127] on div "print " at bounding box center [654, 136] width 1036 height 37
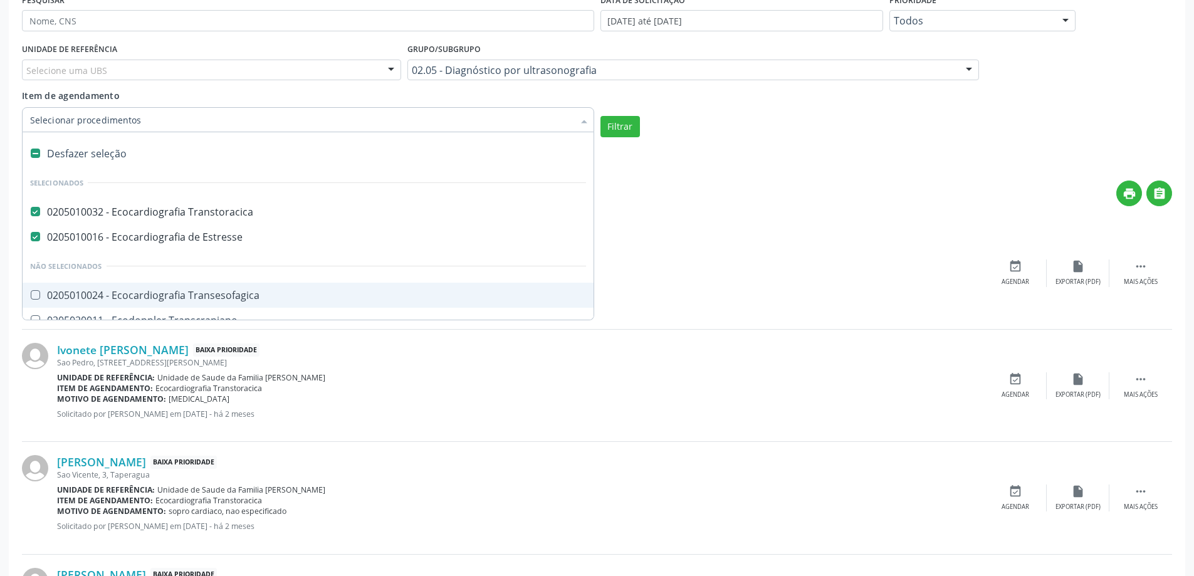
click at [576, 122] on div at bounding box center [584, 120] width 19 height 21
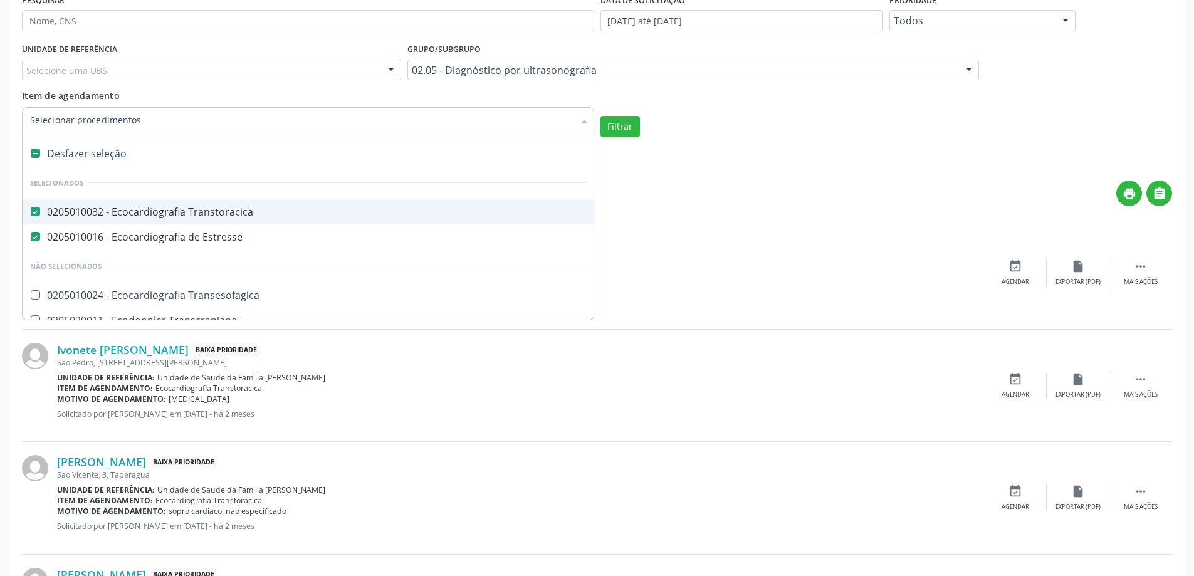
click at [155, 210] on div "0205010032 - Ecocardiografia Transtoracica" at bounding box center [308, 212] width 556 height 10
checkbox Transtoracica "false"
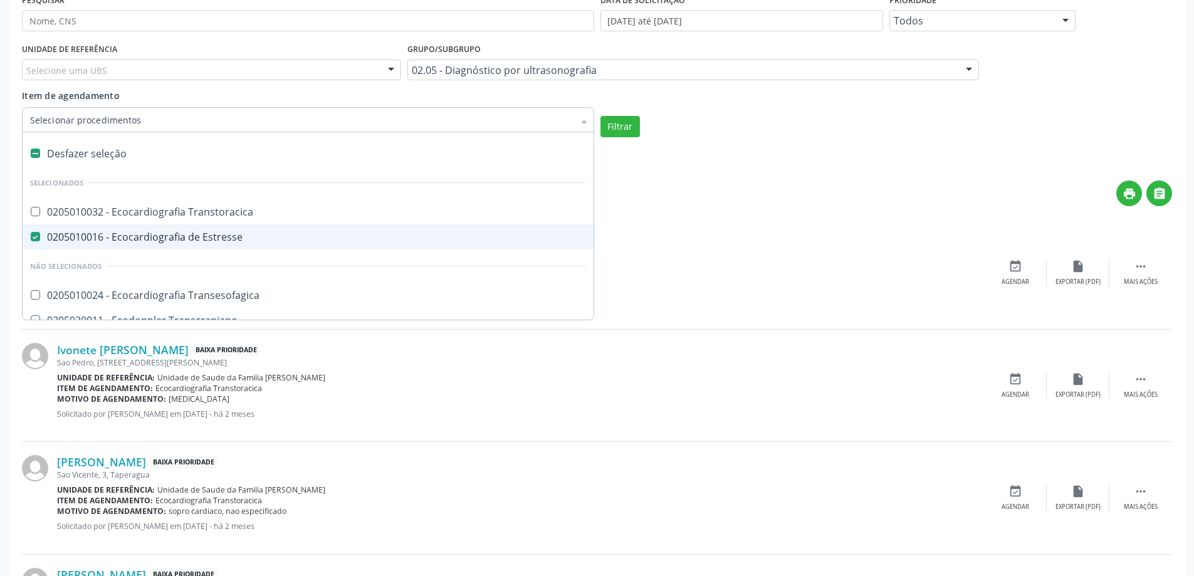
click at [153, 226] on span "0205010016 - Ecocardiografia de Estresse" at bounding box center [308, 236] width 571 height 25
checkbox Estresse "false"
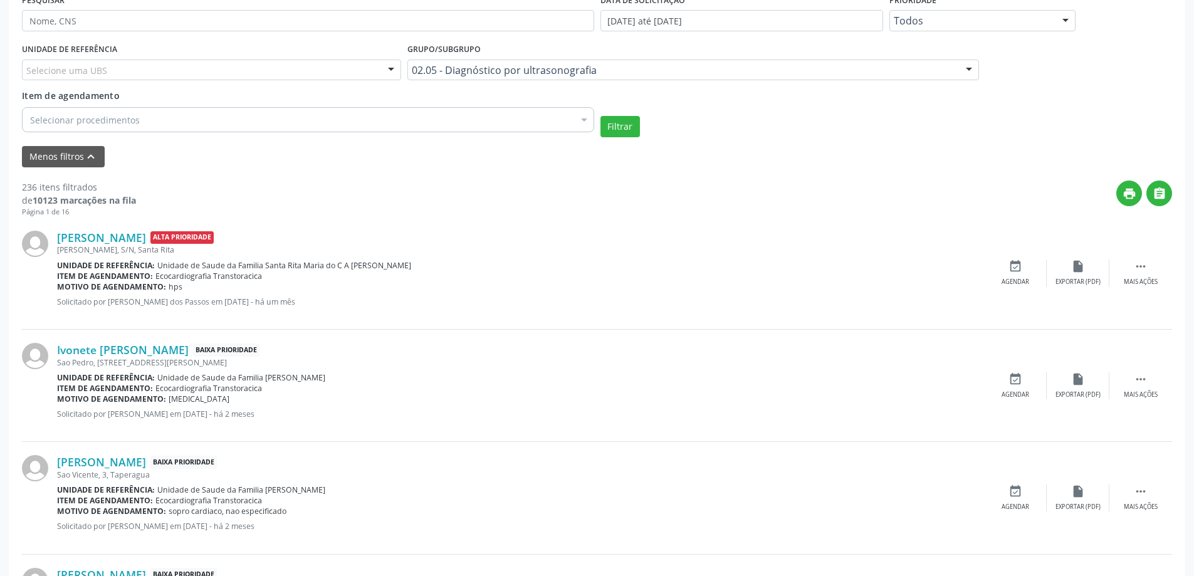
click at [712, 286] on div "Motivo de agendamento: hps" at bounding box center [520, 286] width 927 height 11
click at [619, 123] on button "Filtrar" at bounding box center [619, 126] width 39 height 21
